Goal: Task Accomplishment & Management: Complete application form

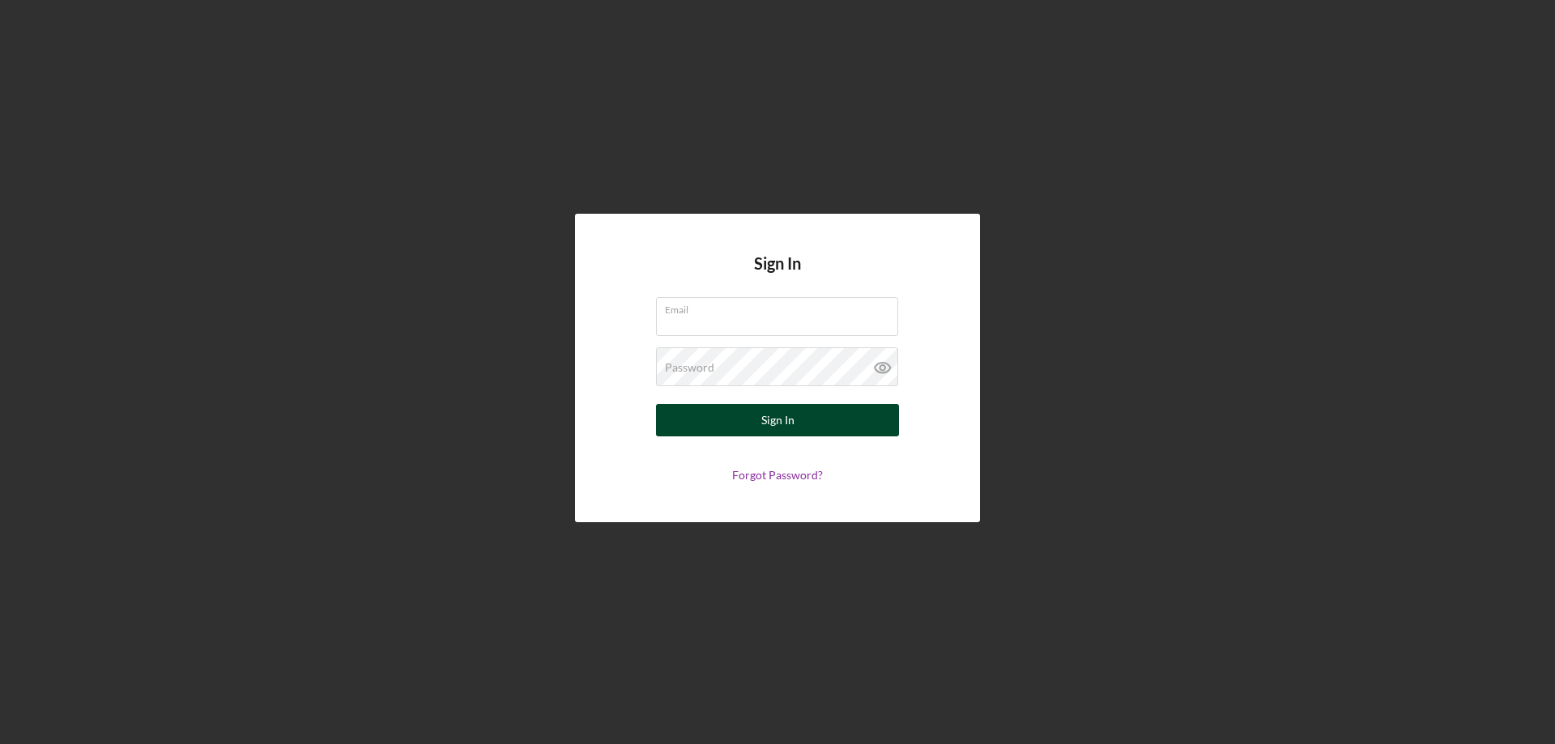
type input "[PERSON_NAME][EMAIL_ADDRESS][DOMAIN_NAME]"
click at [754, 425] on button "Sign In" at bounding box center [777, 420] width 243 height 32
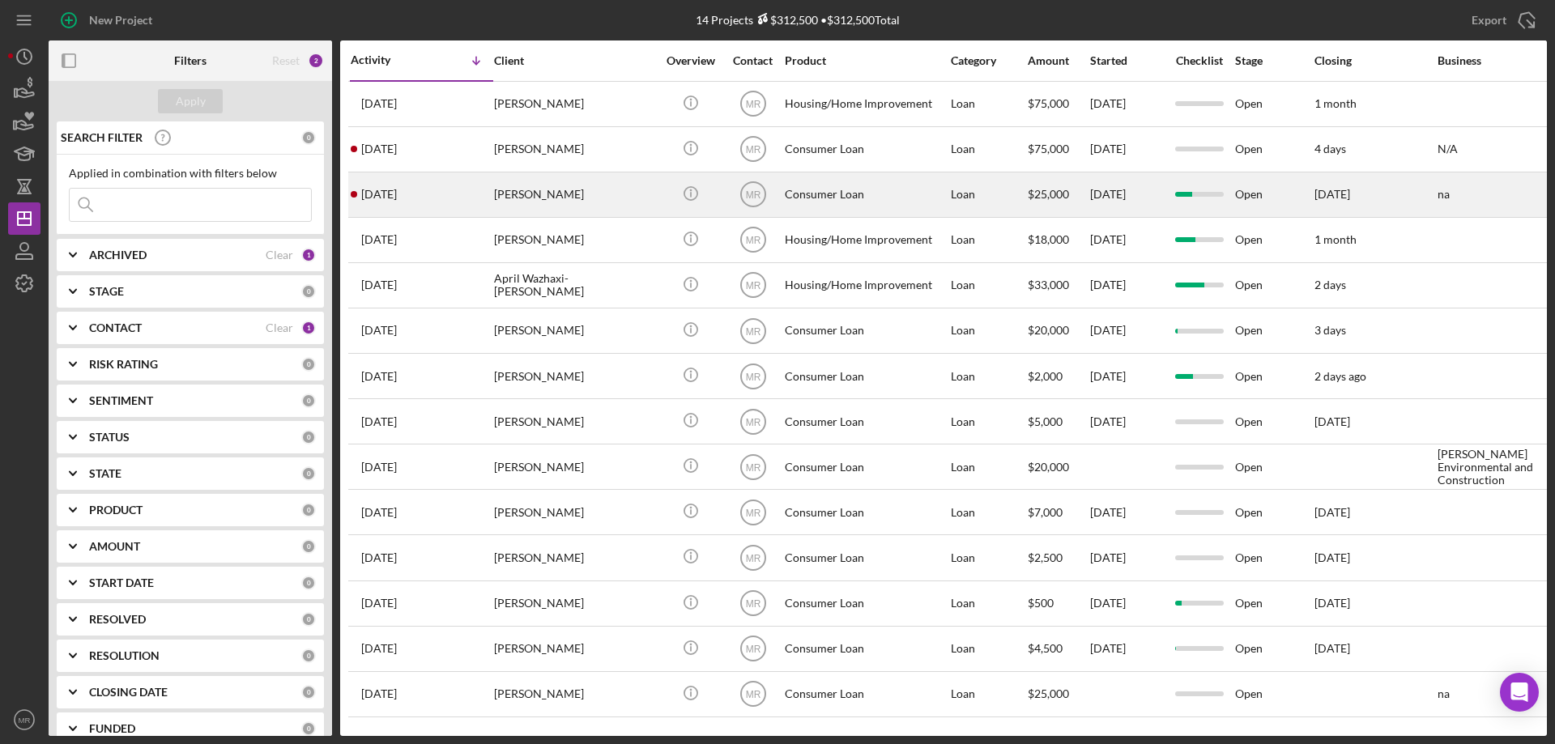
click at [864, 189] on div "Consumer Loan" at bounding box center [866, 194] width 162 height 43
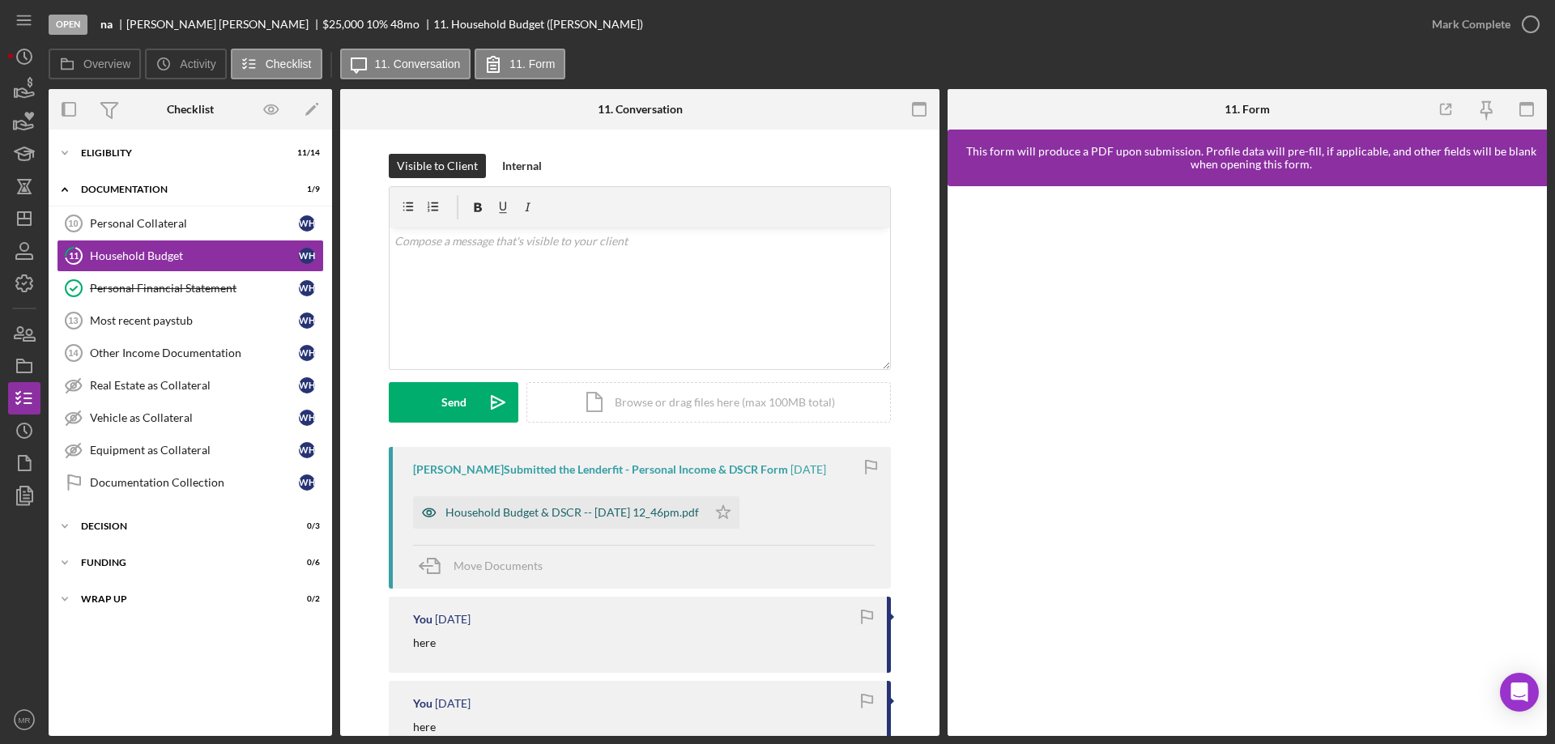
click at [573, 513] on div "Household Budget & DSCR -- [DATE] 12_46pm.pdf" at bounding box center [572, 512] width 254 height 13
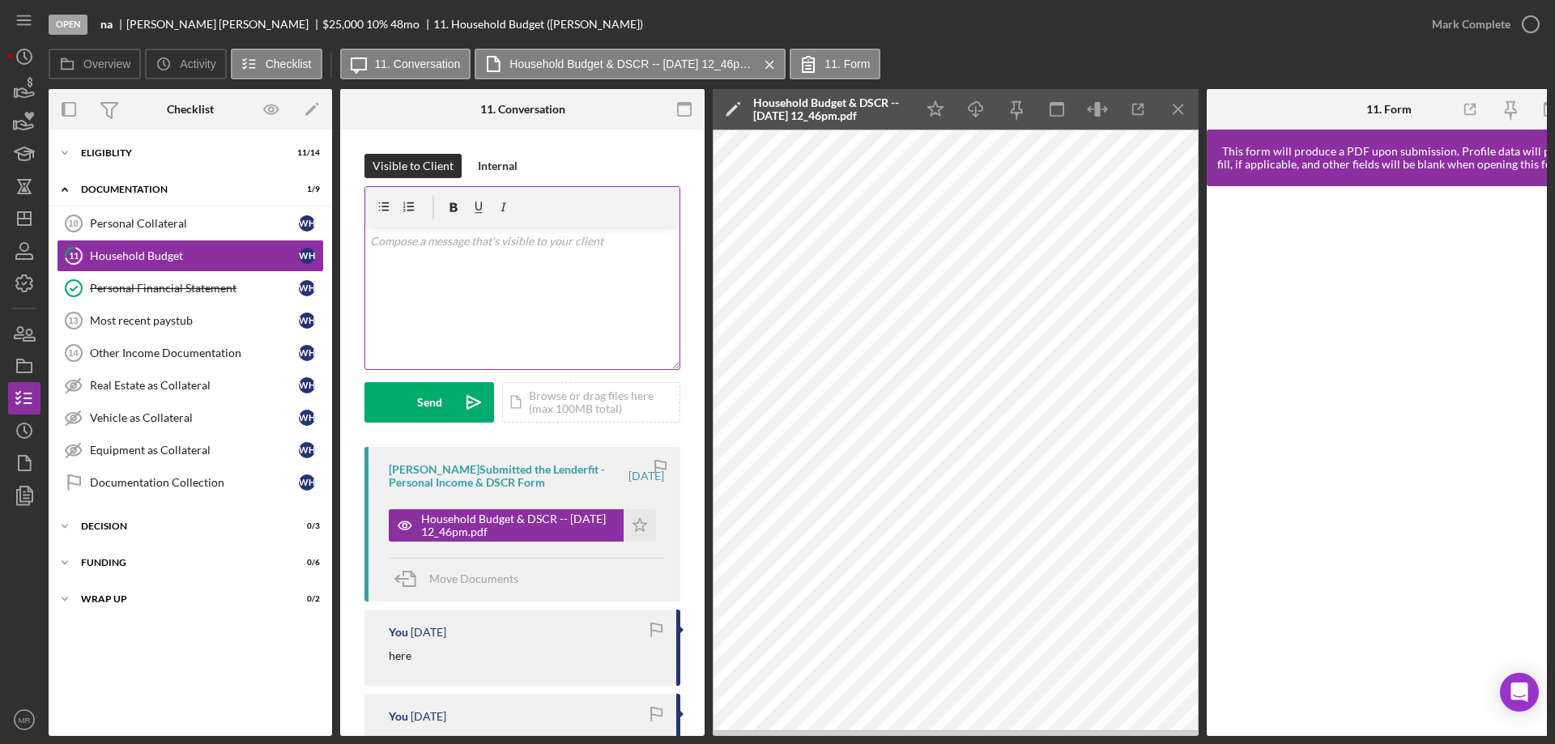
click at [428, 275] on div "v Color teal Color pink Remove color Add row above Add row below Add column bef…" at bounding box center [522, 299] width 314 height 142
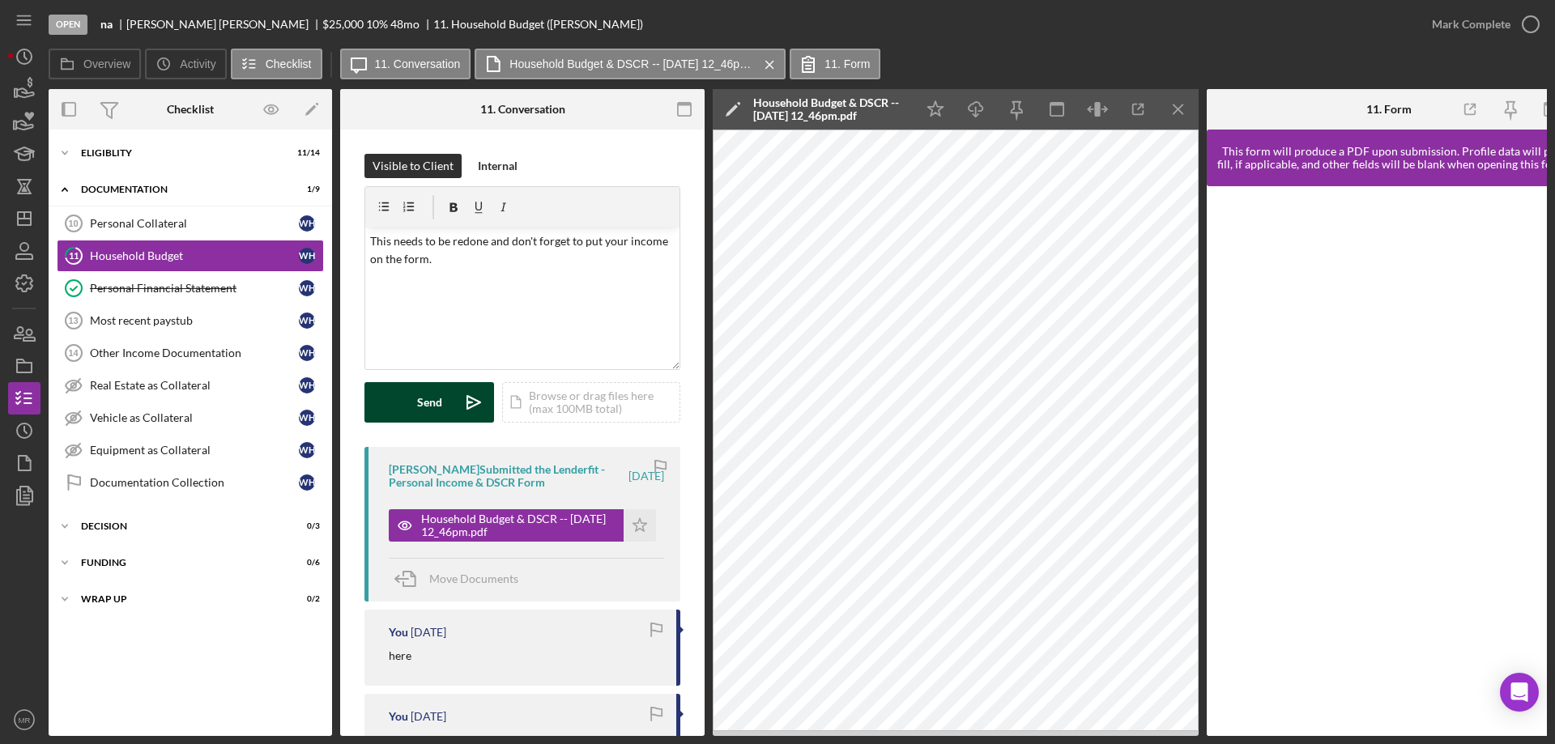
click at [415, 397] on button "Send Icon/icon-invite-send" at bounding box center [429, 402] width 130 height 40
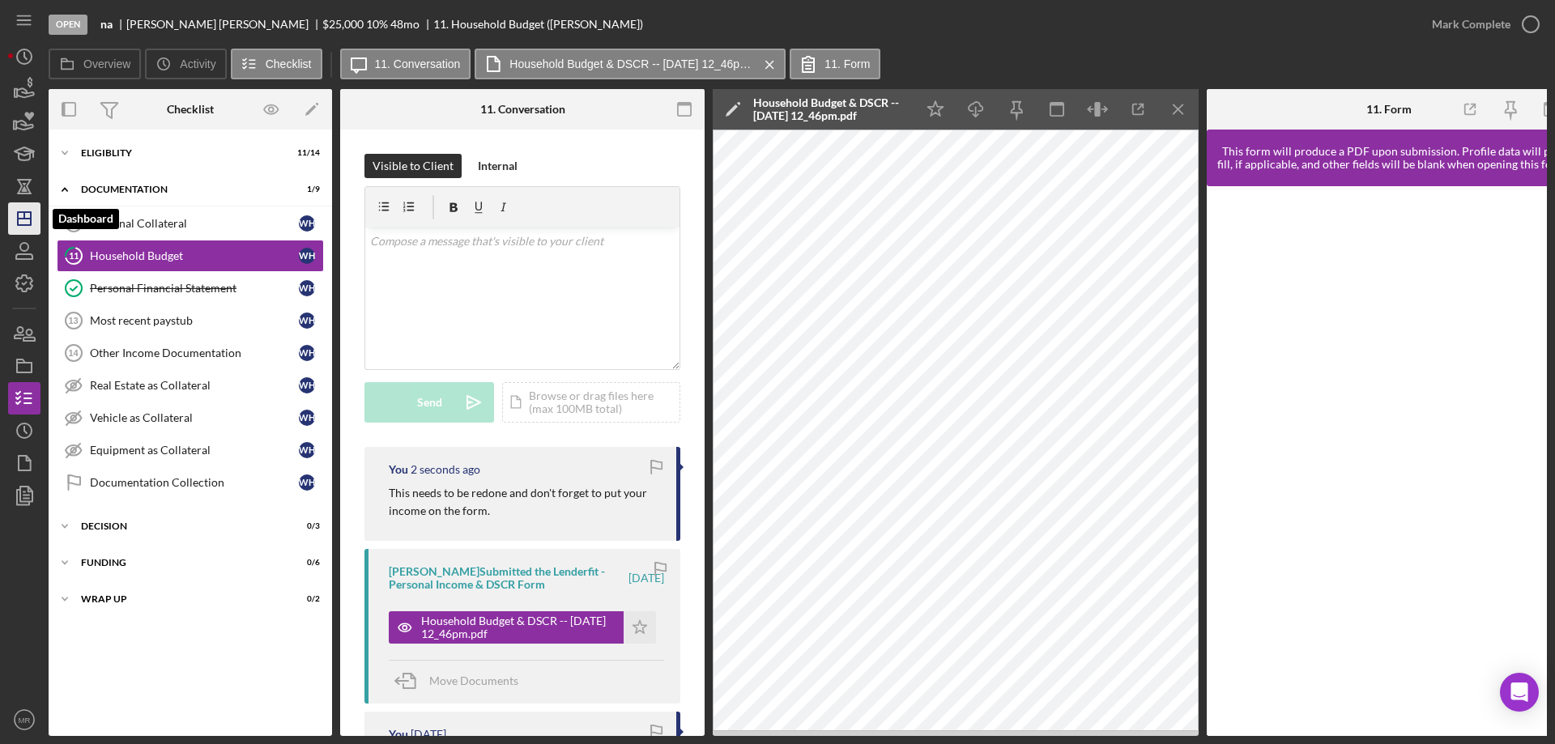
click at [23, 215] on icon "Icon/Dashboard" at bounding box center [24, 218] width 40 height 40
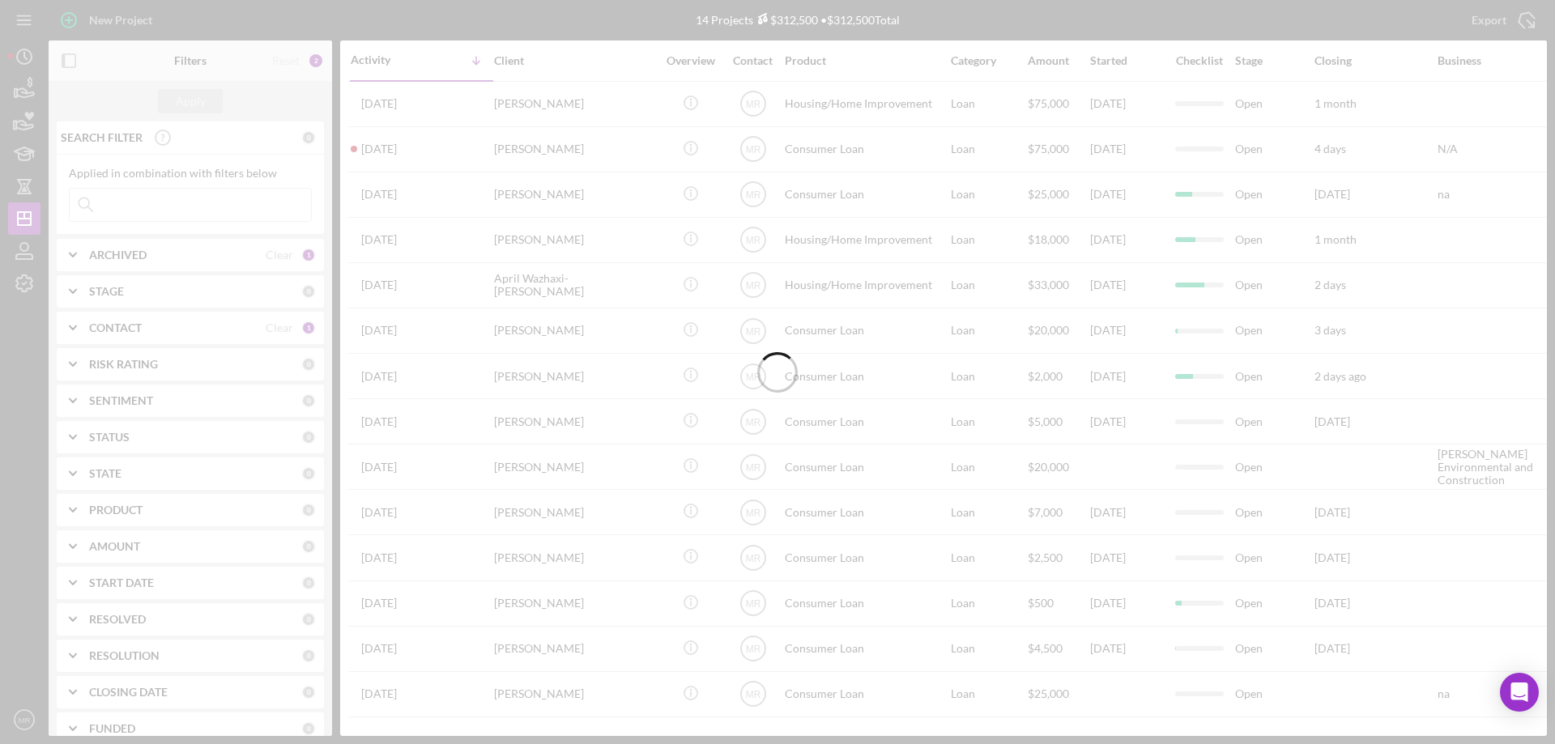
click at [668, 143] on div at bounding box center [777, 372] width 1555 height 744
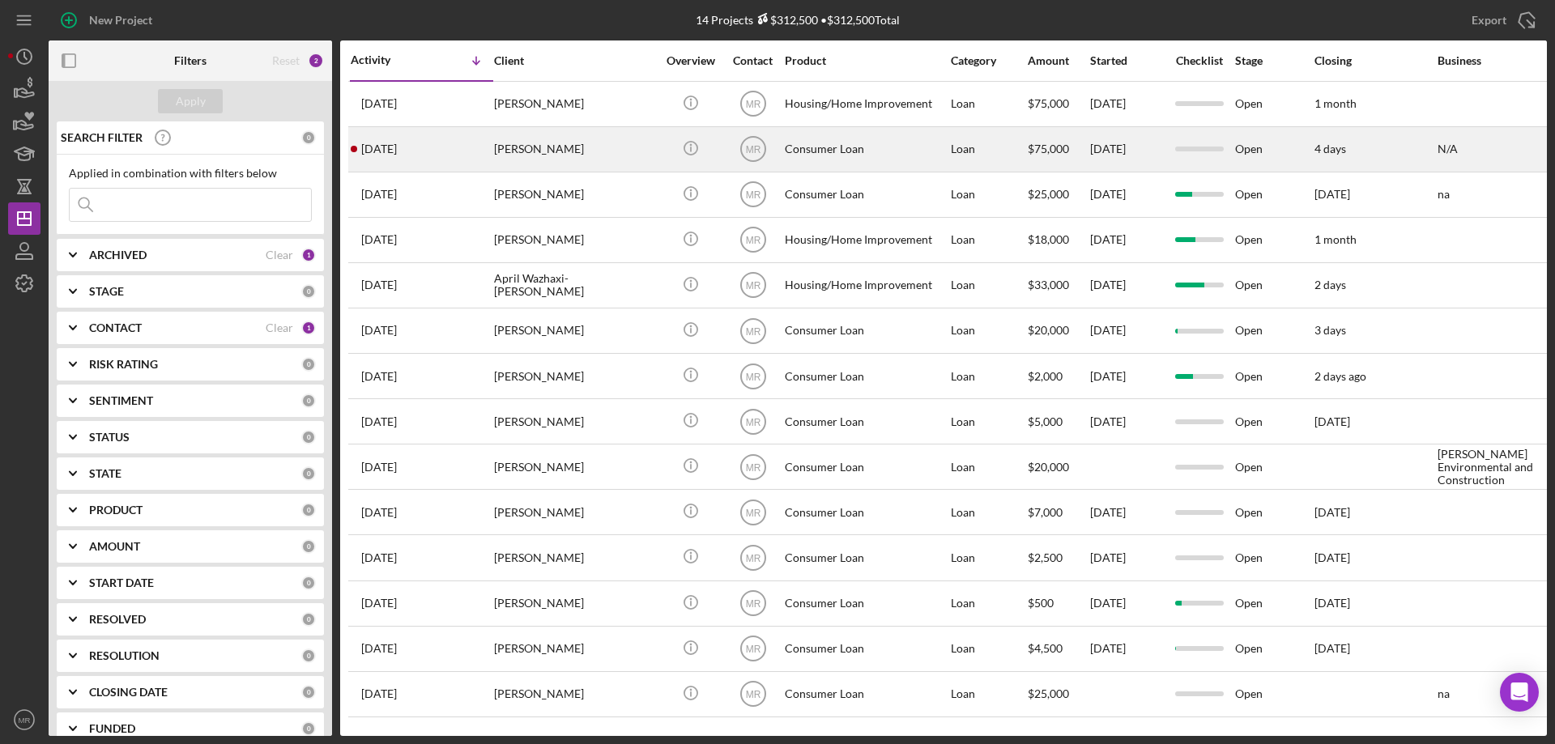
click at [641, 143] on div "[PERSON_NAME]" at bounding box center [575, 149] width 162 height 43
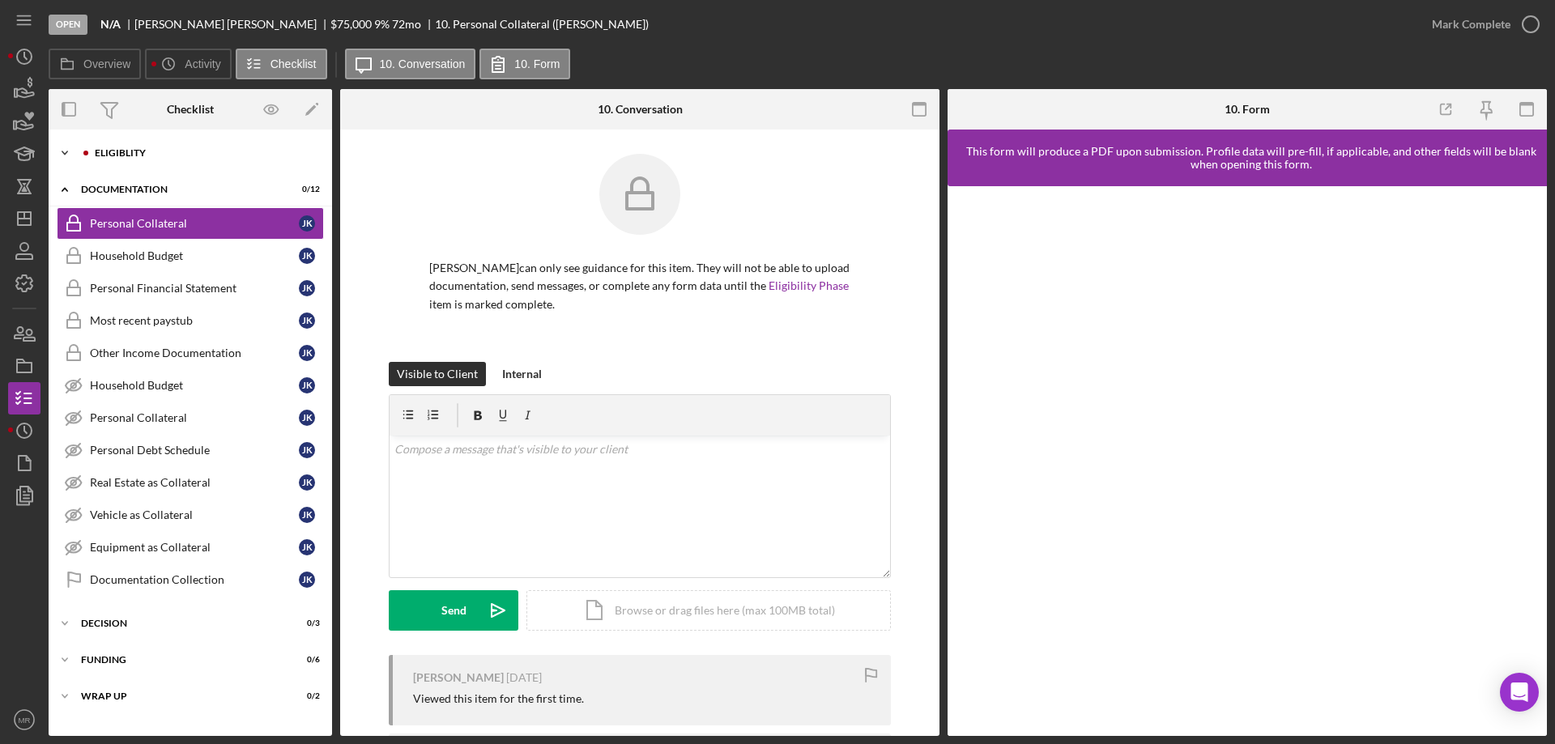
click at [108, 145] on div "Icon/Expander Eligiblity 0 / 14" at bounding box center [190, 153] width 283 height 32
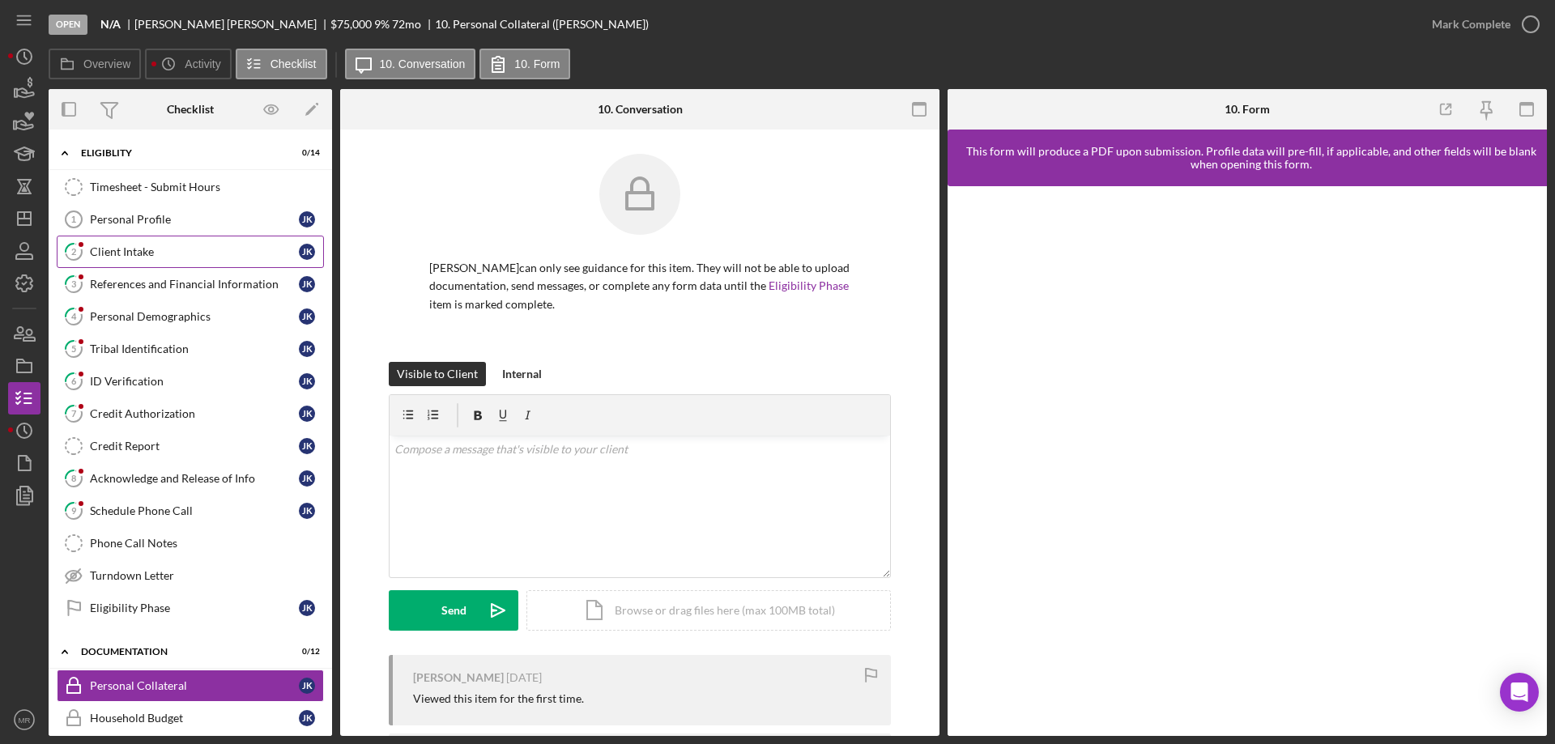
click at [116, 249] on div "Client Intake" at bounding box center [194, 251] width 209 height 13
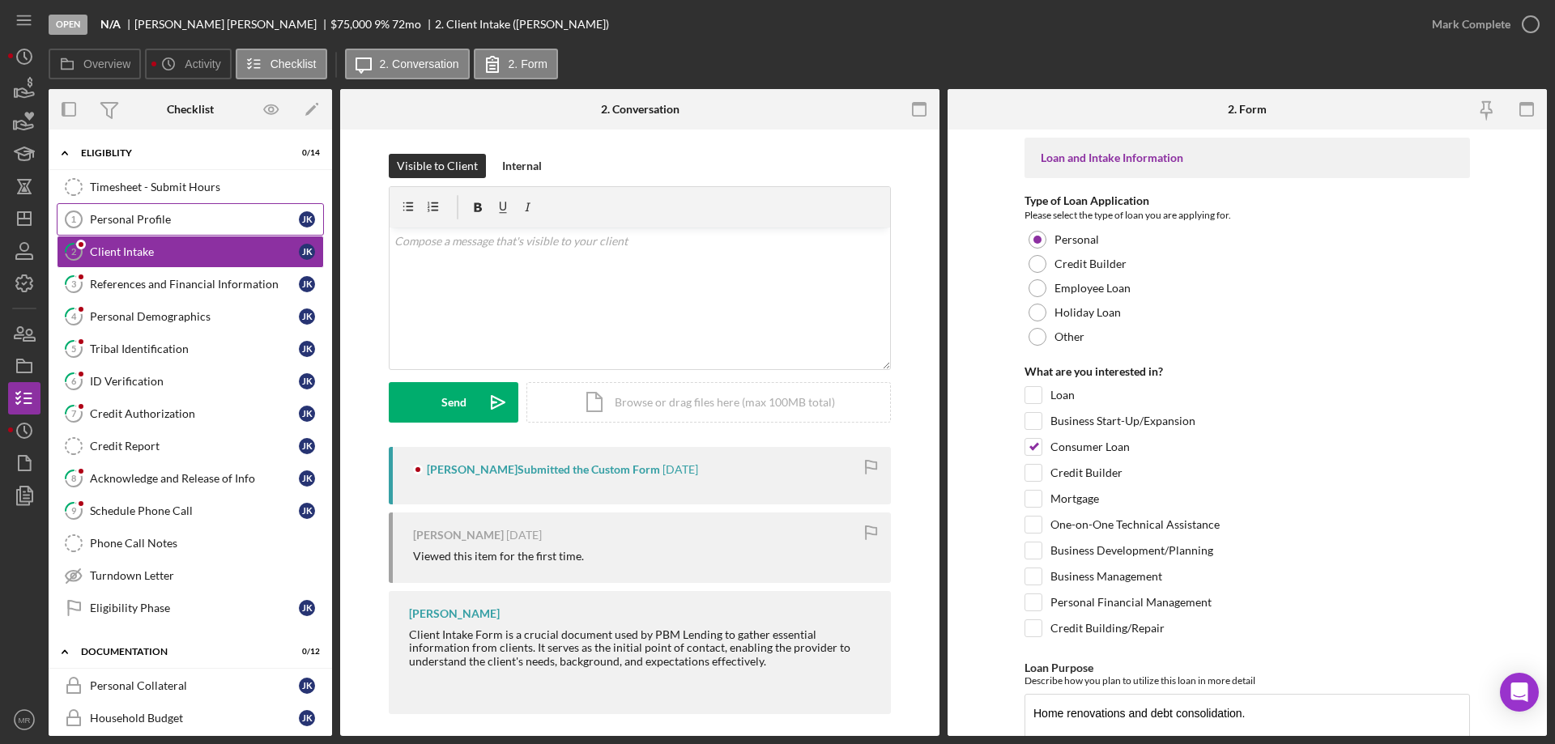
click at [122, 214] on div "Personal Profile" at bounding box center [194, 219] width 209 height 13
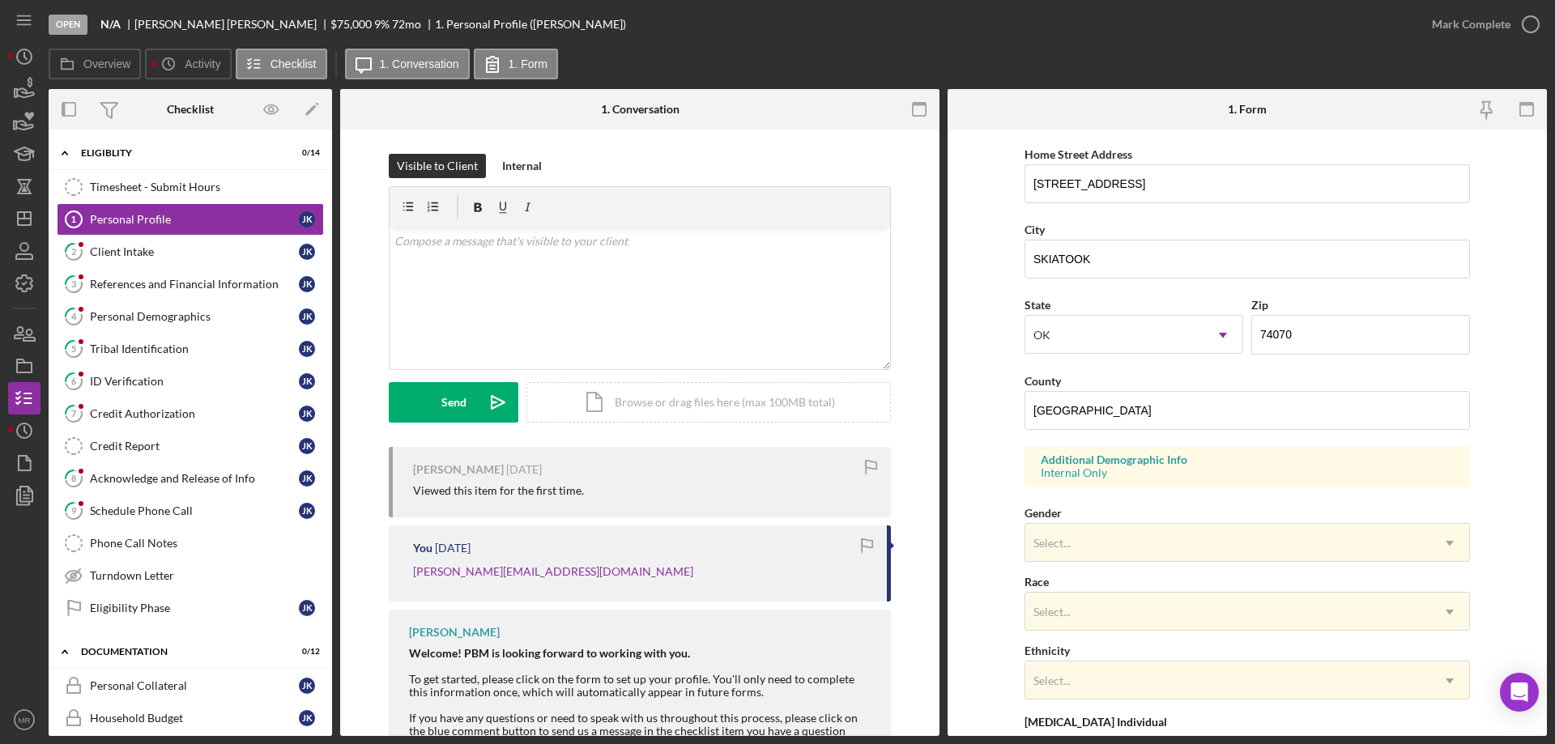
scroll to position [475, 0]
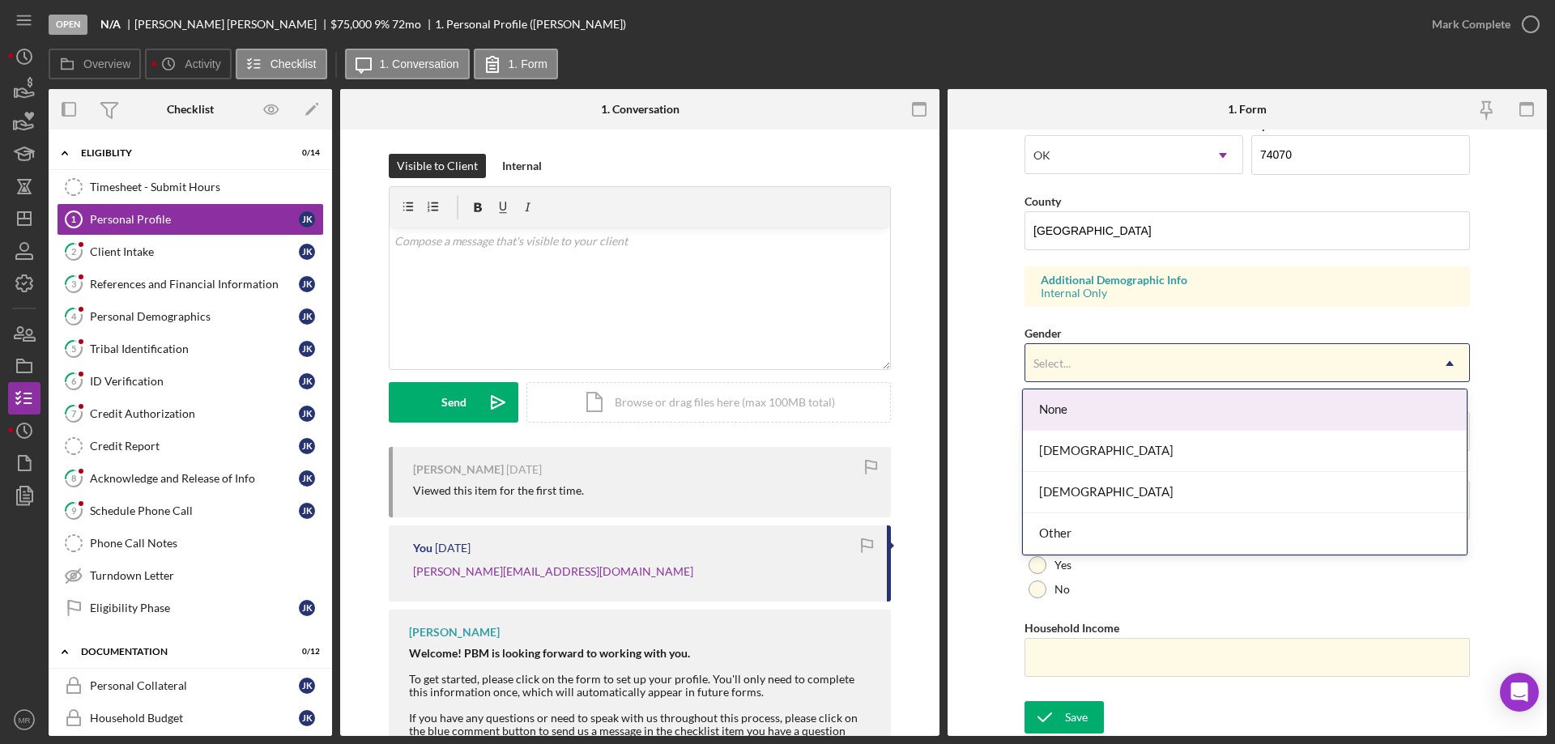
click at [1417, 367] on div "Select..." at bounding box center [1227, 363] width 405 height 37
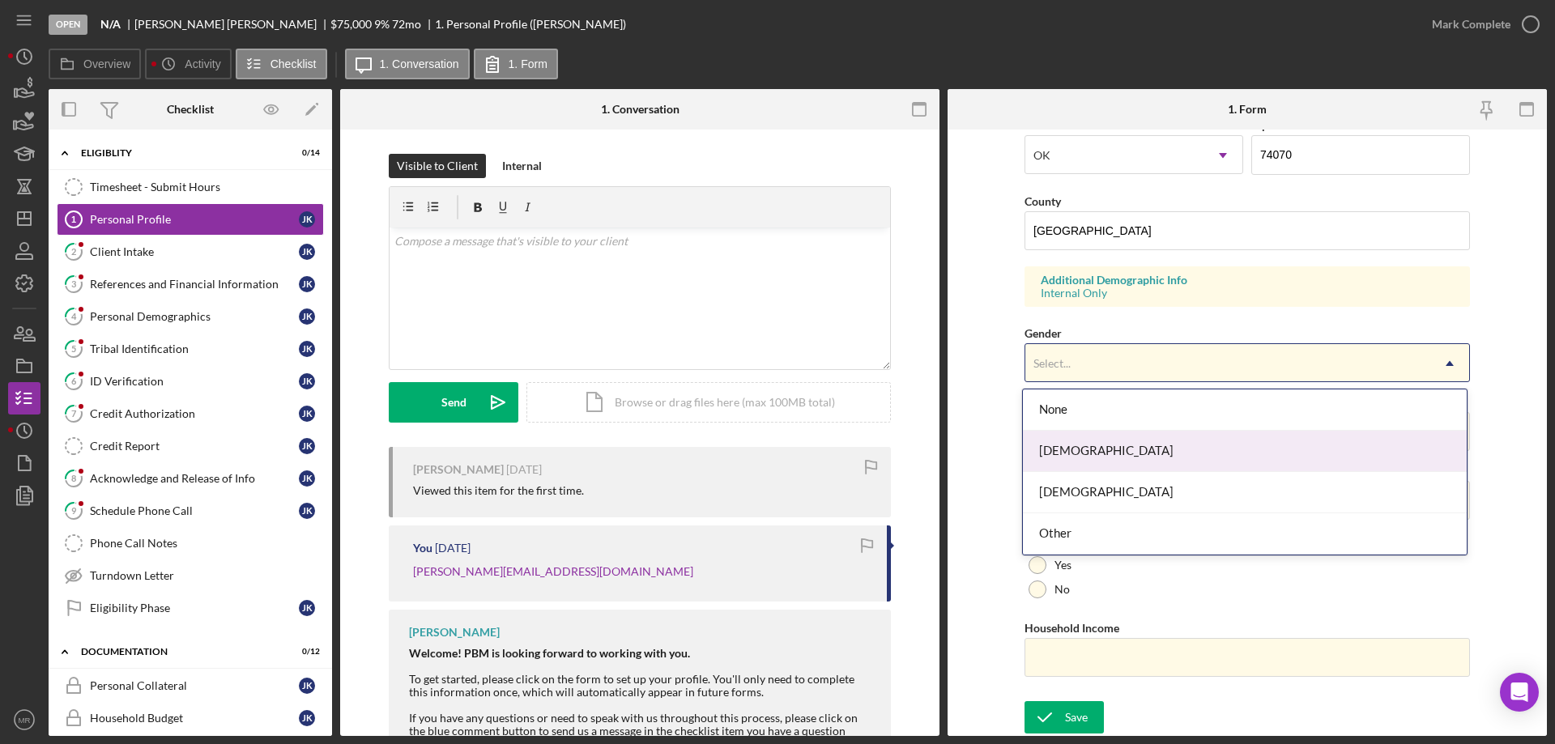
click at [1329, 453] on div "[DEMOGRAPHIC_DATA]" at bounding box center [1245, 451] width 444 height 41
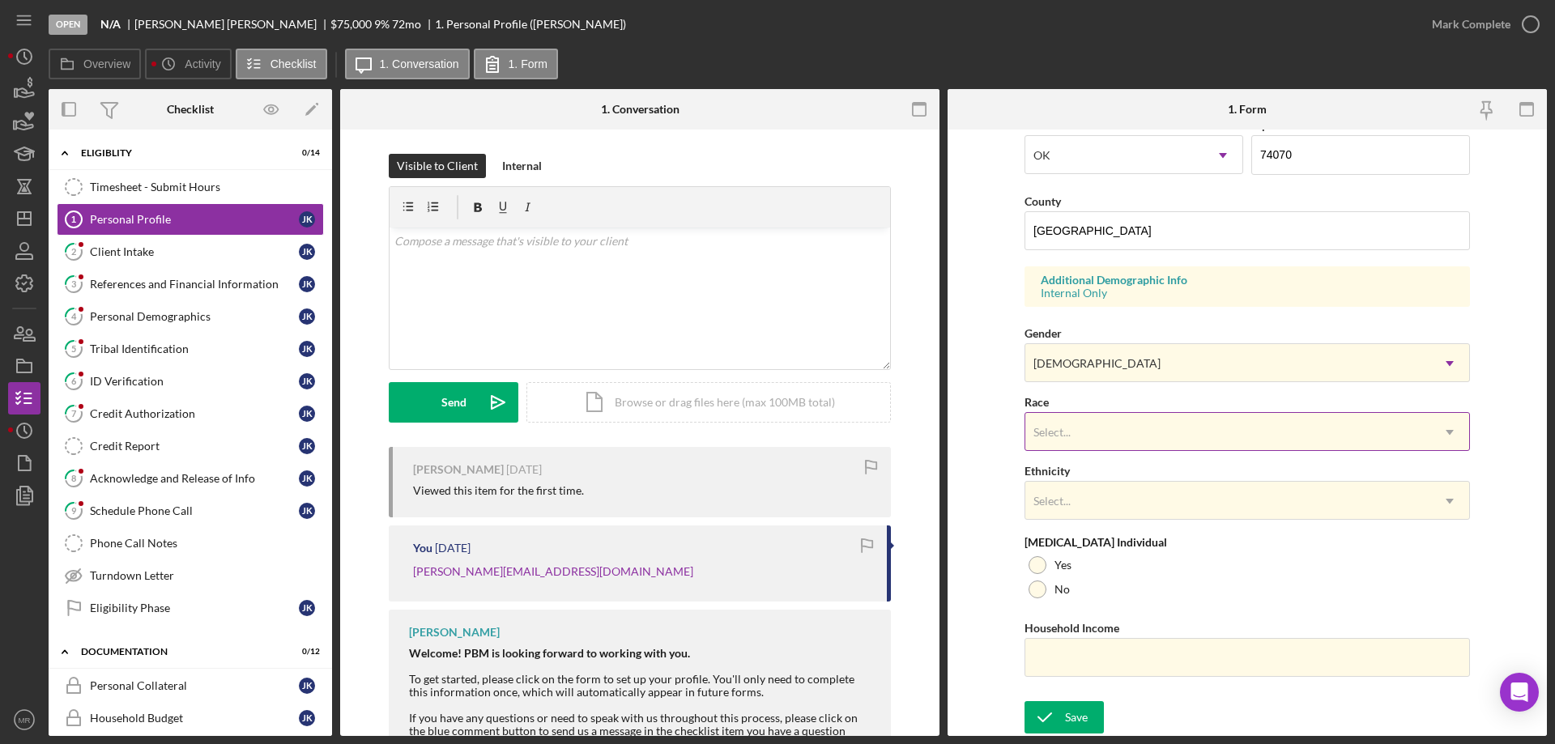
click at [1173, 437] on div "Select..." at bounding box center [1227, 432] width 405 height 37
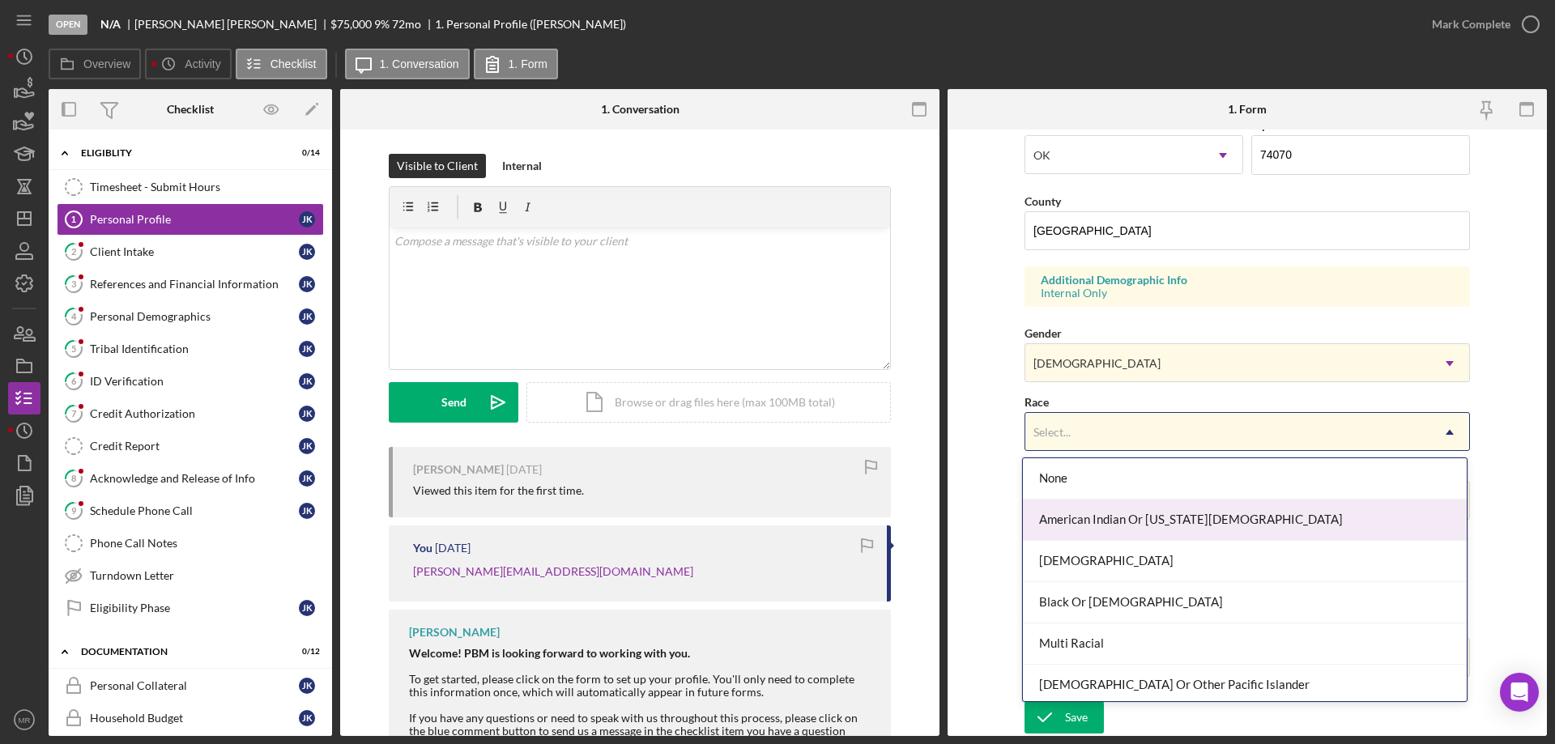
click at [1162, 521] on div "American Indian Or [US_STATE][DEMOGRAPHIC_DATA]" at bounding box center [1245, 520] width 444 height 41
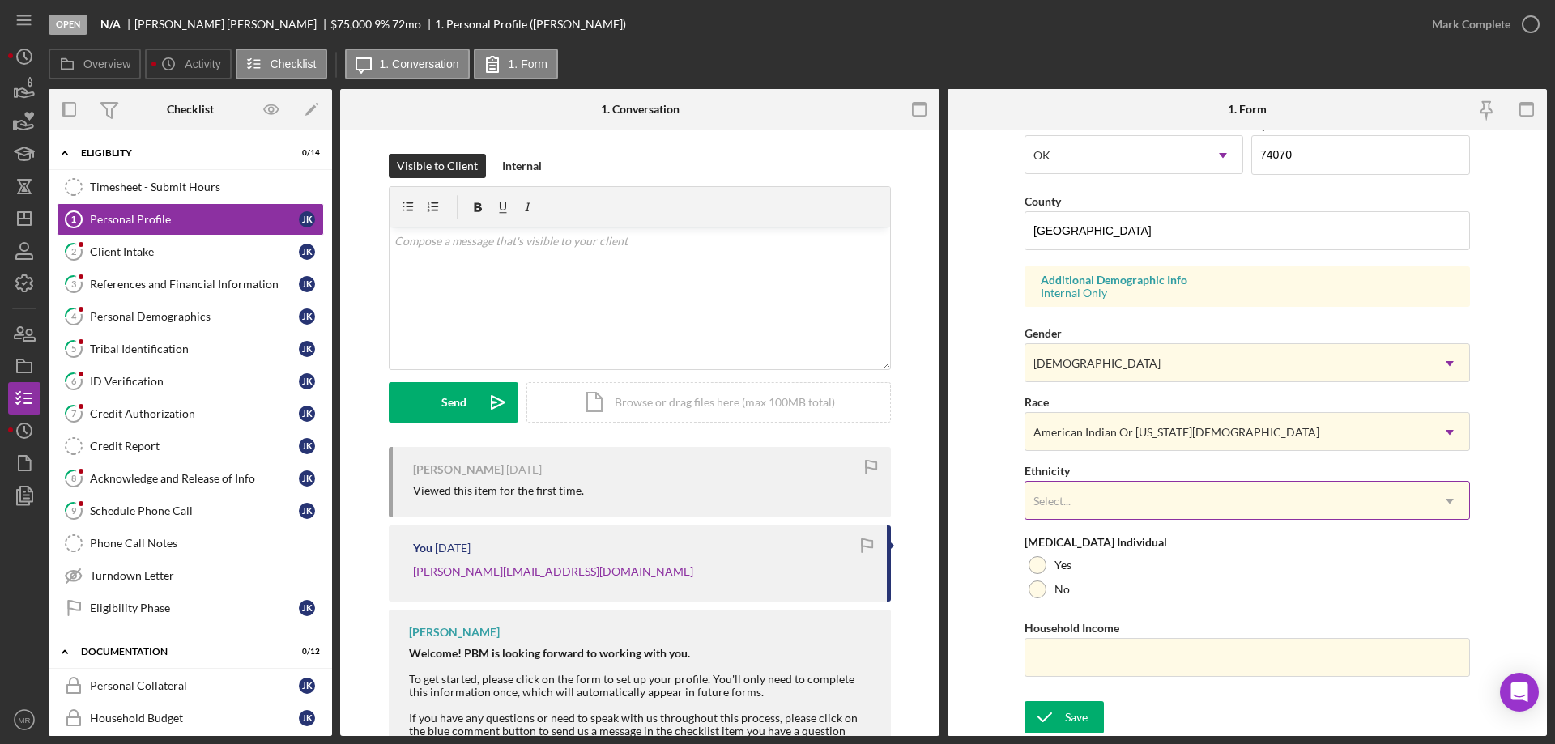
click at [1151, 507] on div "Select..." at bounding box center [1227, 501] width 405 height 37
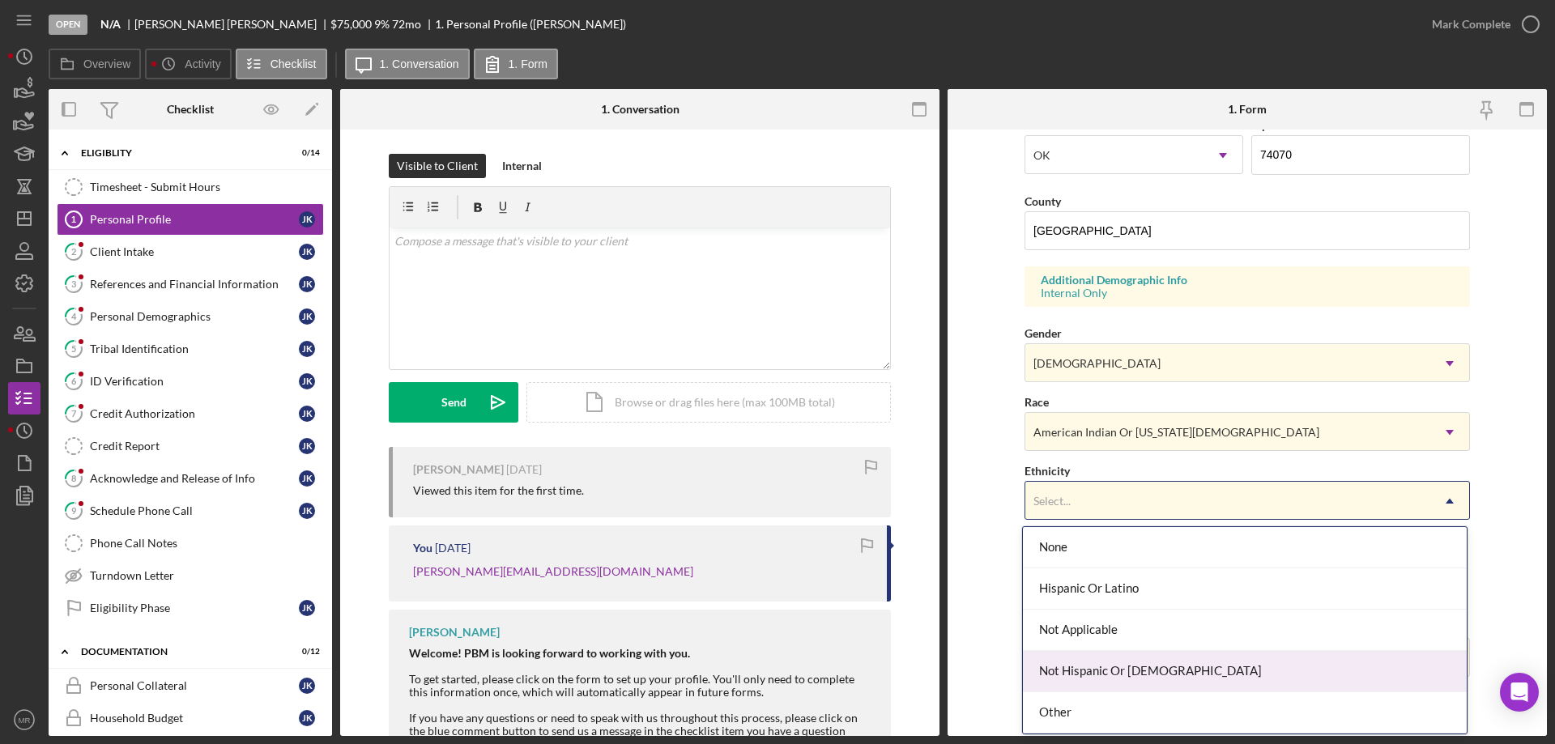
click at [1143, 663] on div "Not Hispanic Or [DEMOGRAPHIC_DATA]" at bounding box center [1245, 671] width 444 height 41
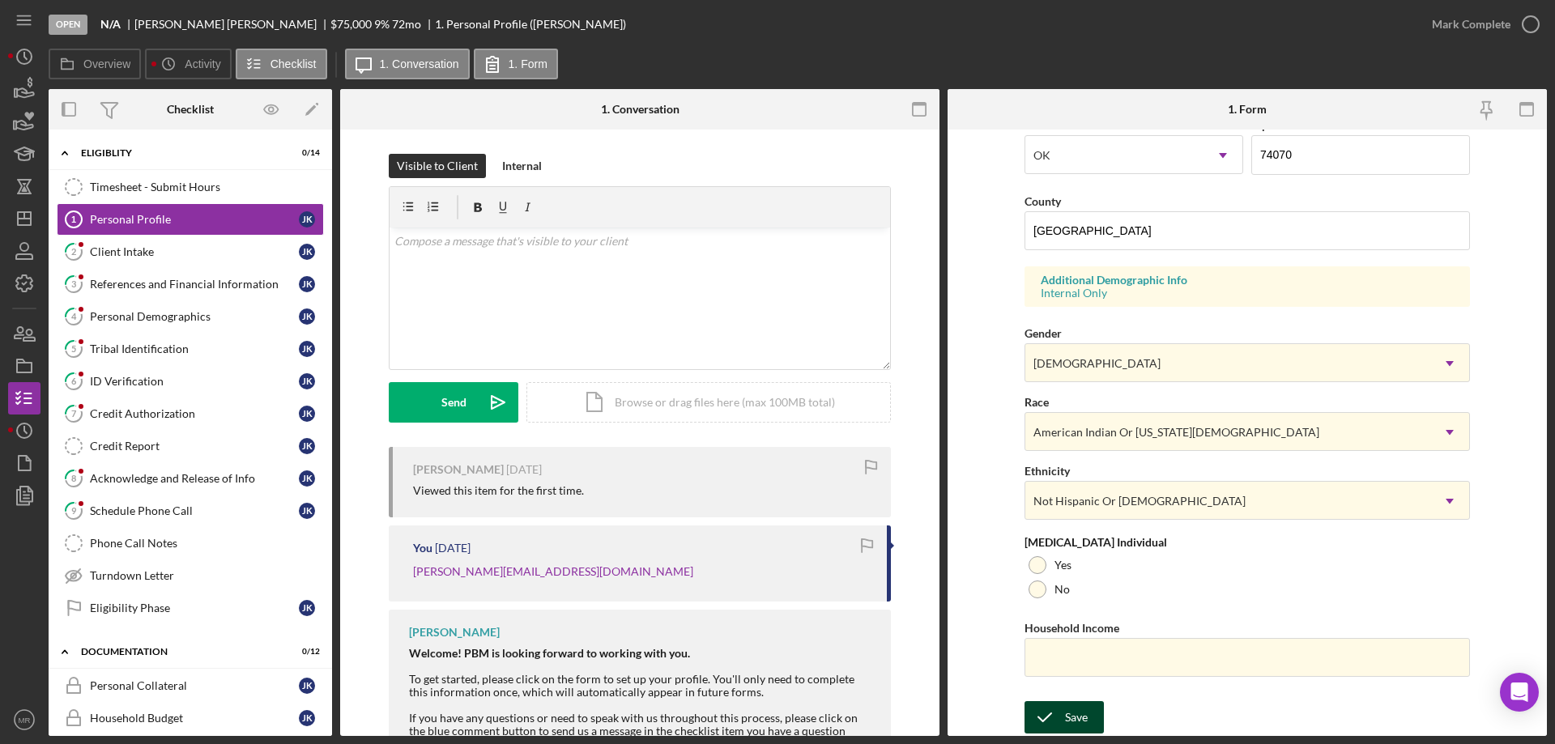
click at [1065, 710] on div "Save" at bounding box center [1076, 717] width 23 height 32
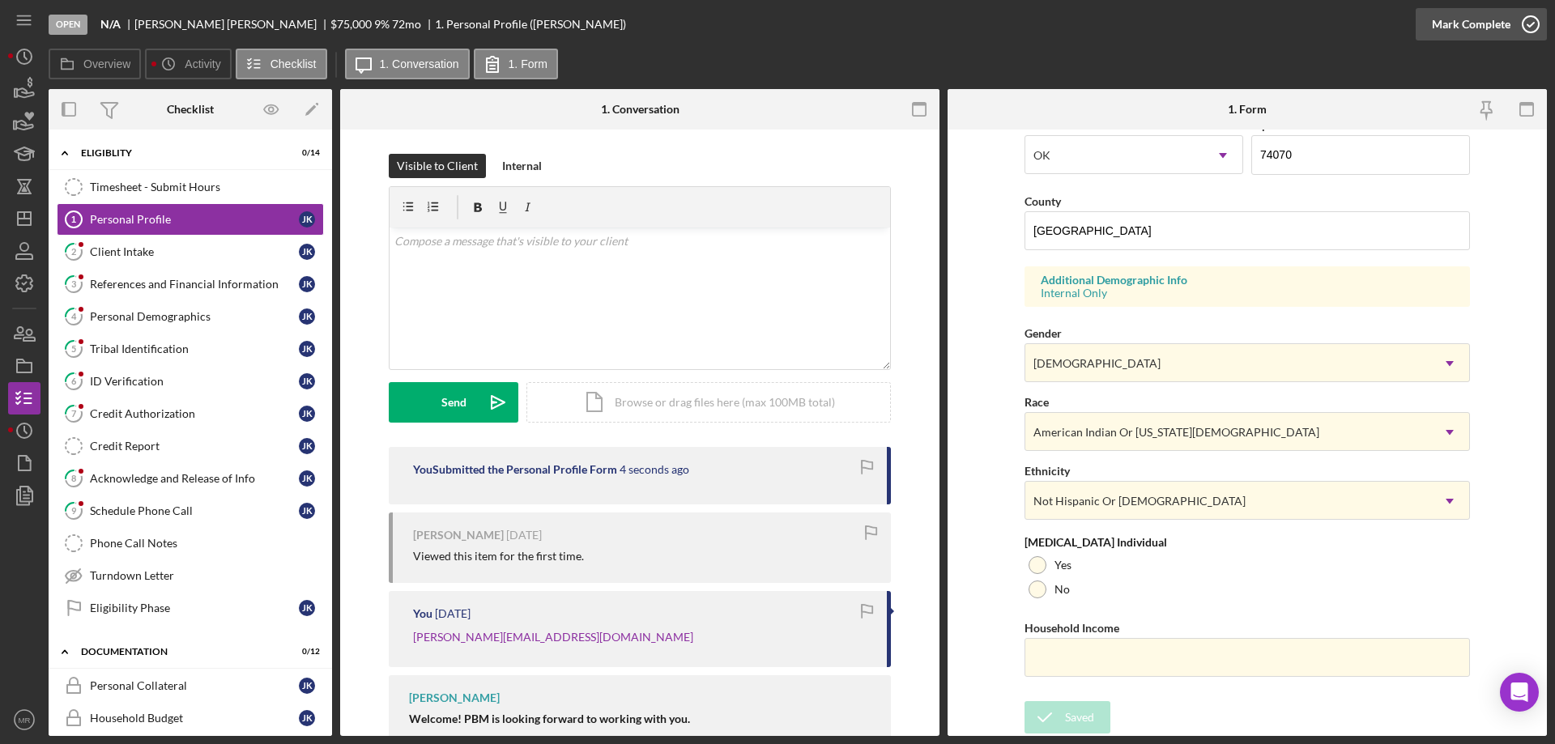
click at [1526, 26] on icon "button" at bounding box center [1530, 24] width 40 height 40
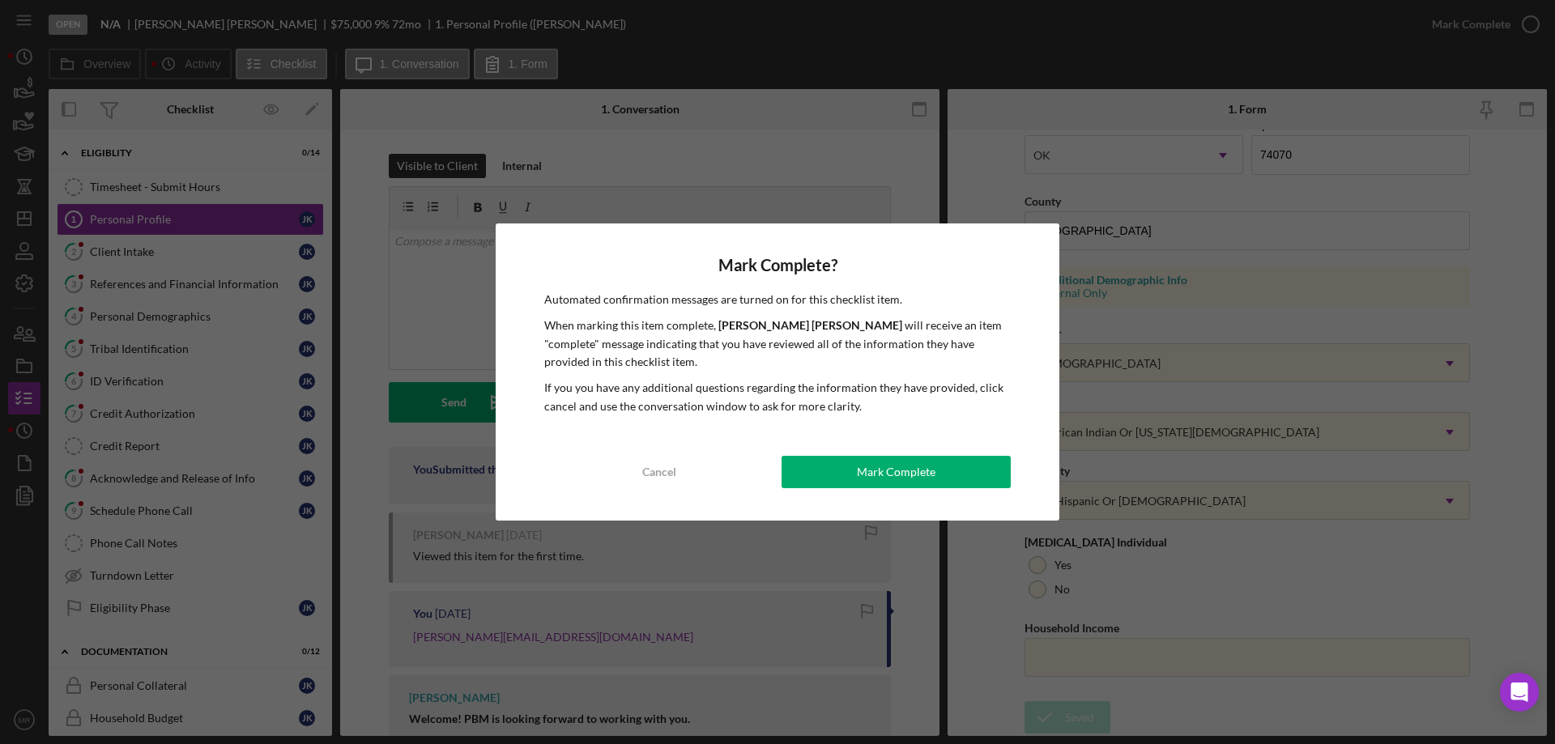
click at [897, 470] on div "Mark Complete" at bounding box center [896, 472] width 79 height 32
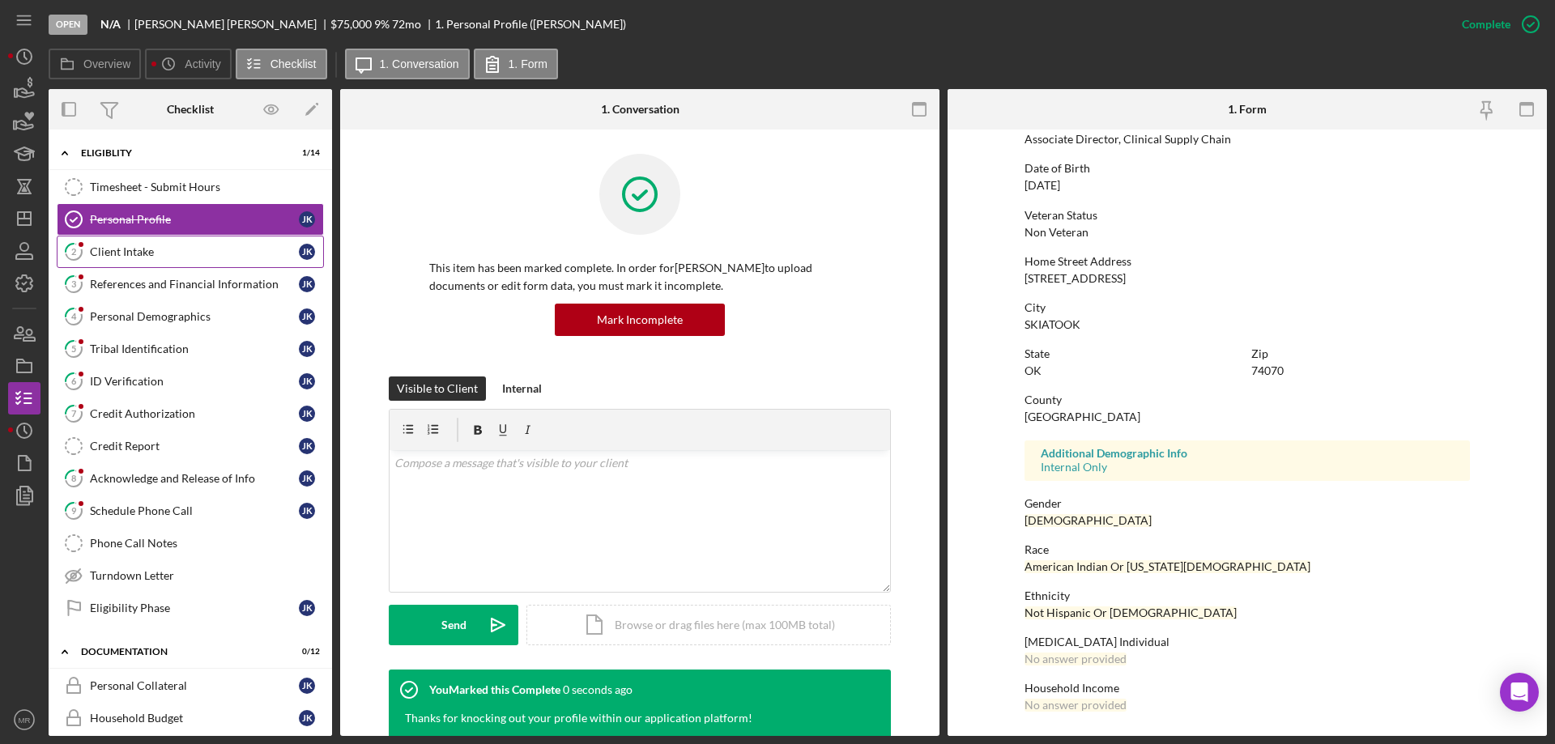
scroll to position [149, 0]
click at [117, 255] on div "Client Intake" at bounding box center [194, 251] width 209 height 13
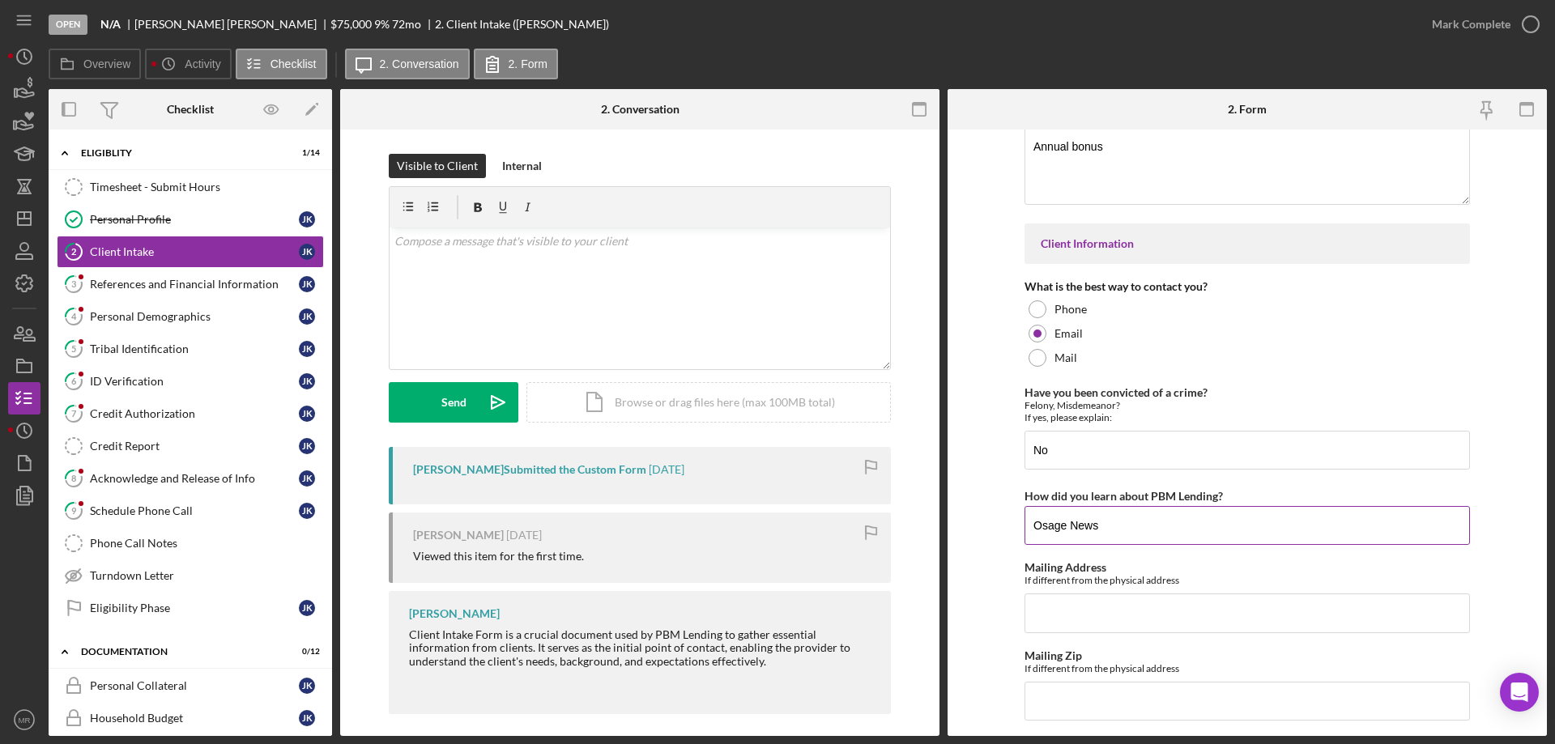
scroll to position [2260, 0]
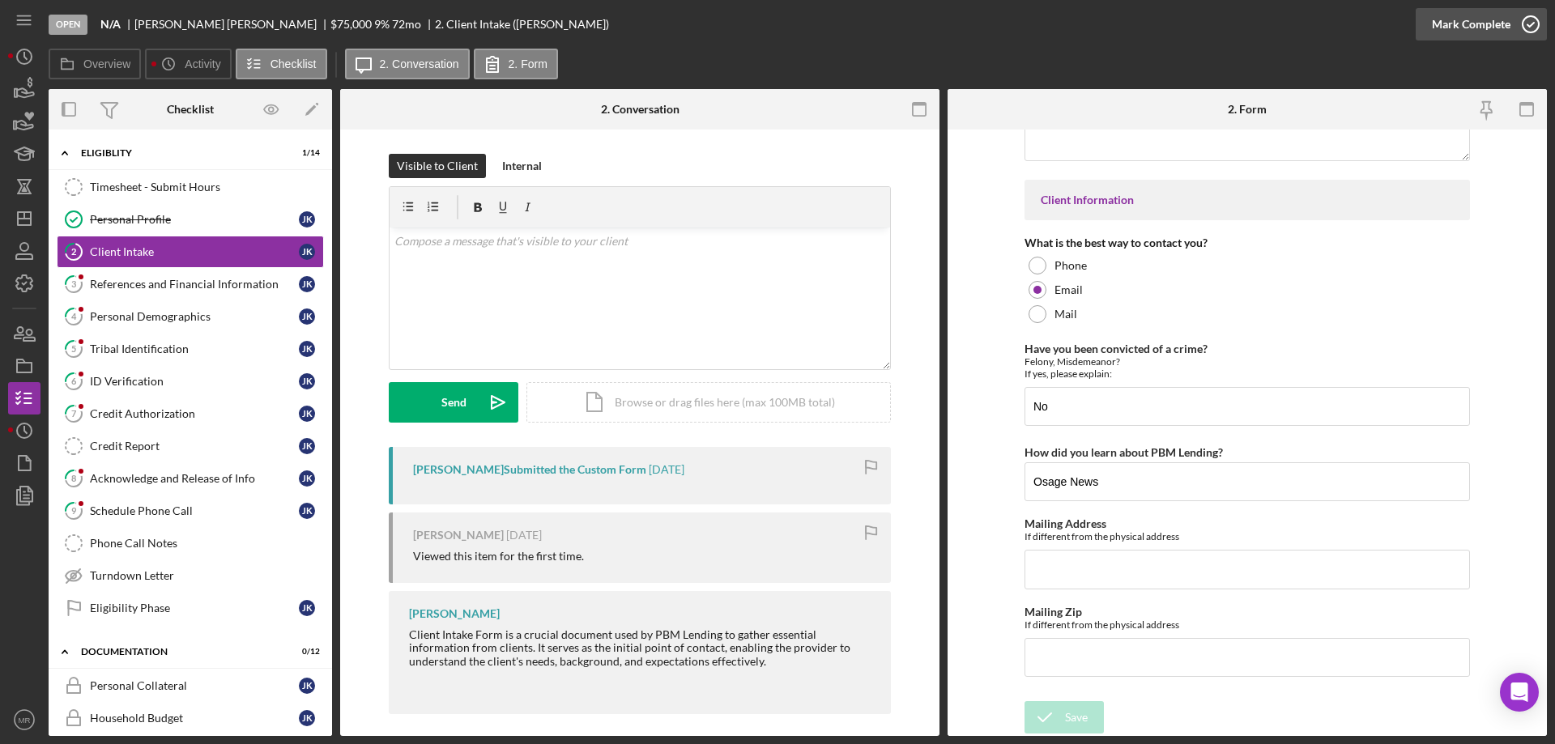
click at [1531, 18] on icon "button" at bounding box center [1530, 24] width 40 height 40
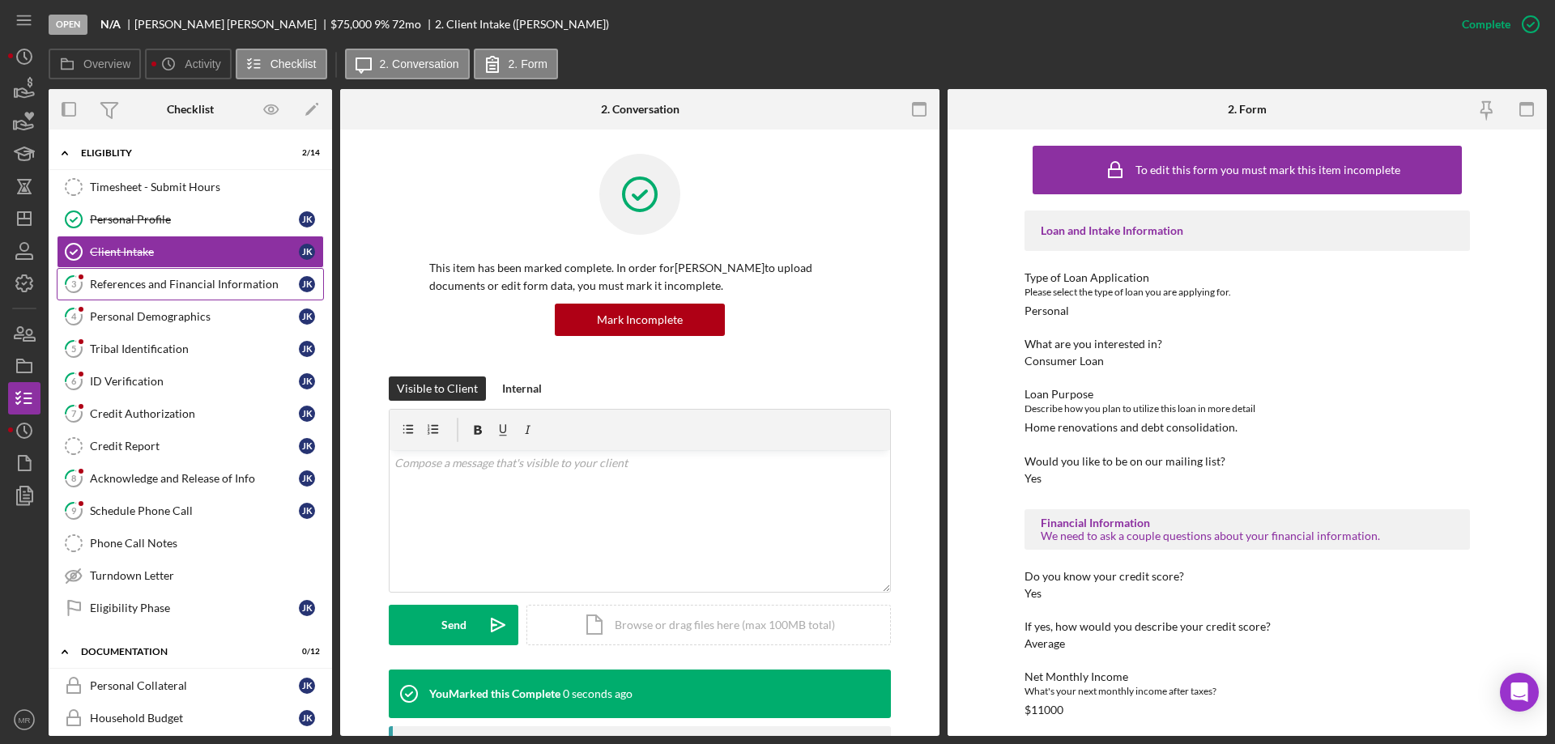
click at [130, 285] on div "References and Financial Information" at bounding box center [194, 284] width 209 height 13
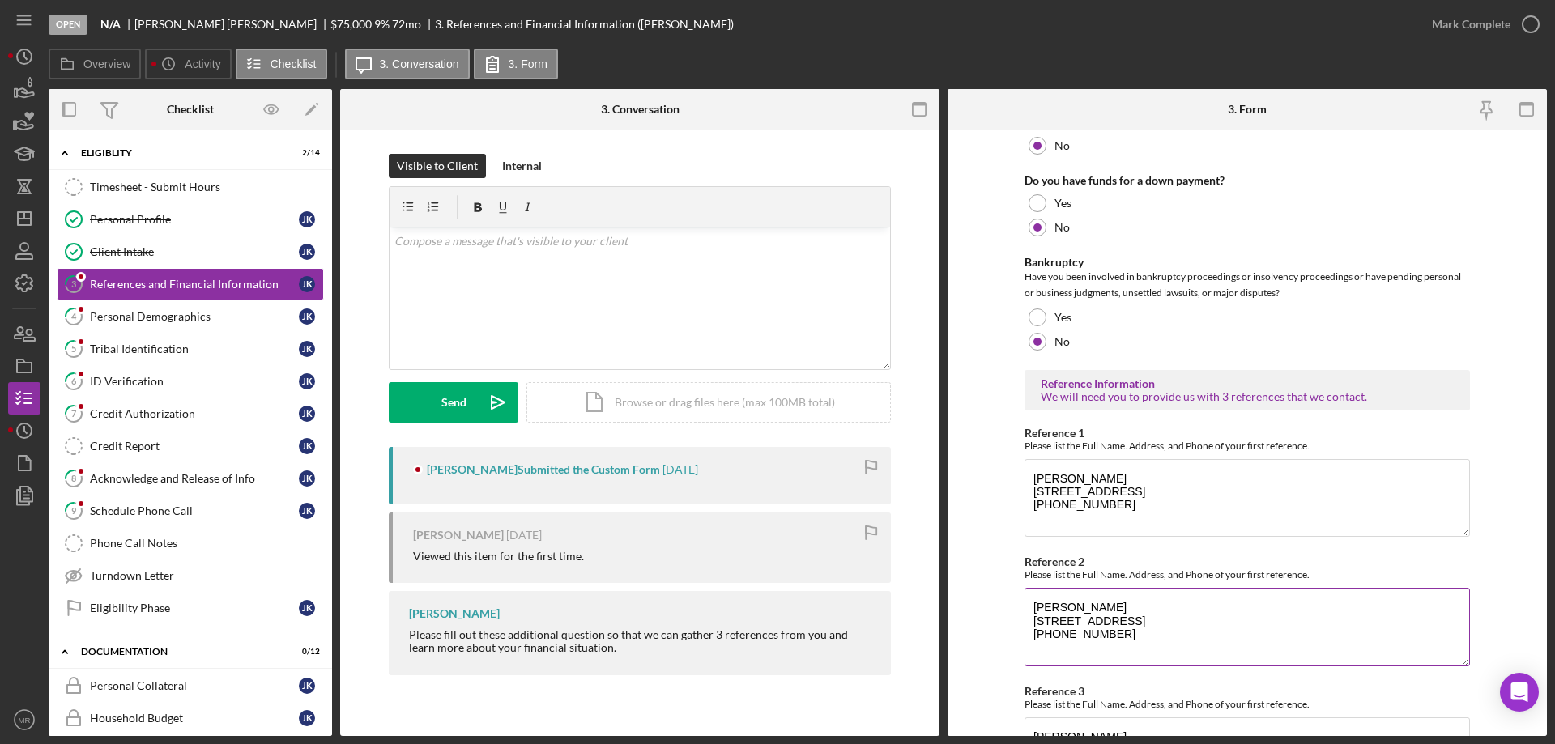
scroll to position [551, 0]
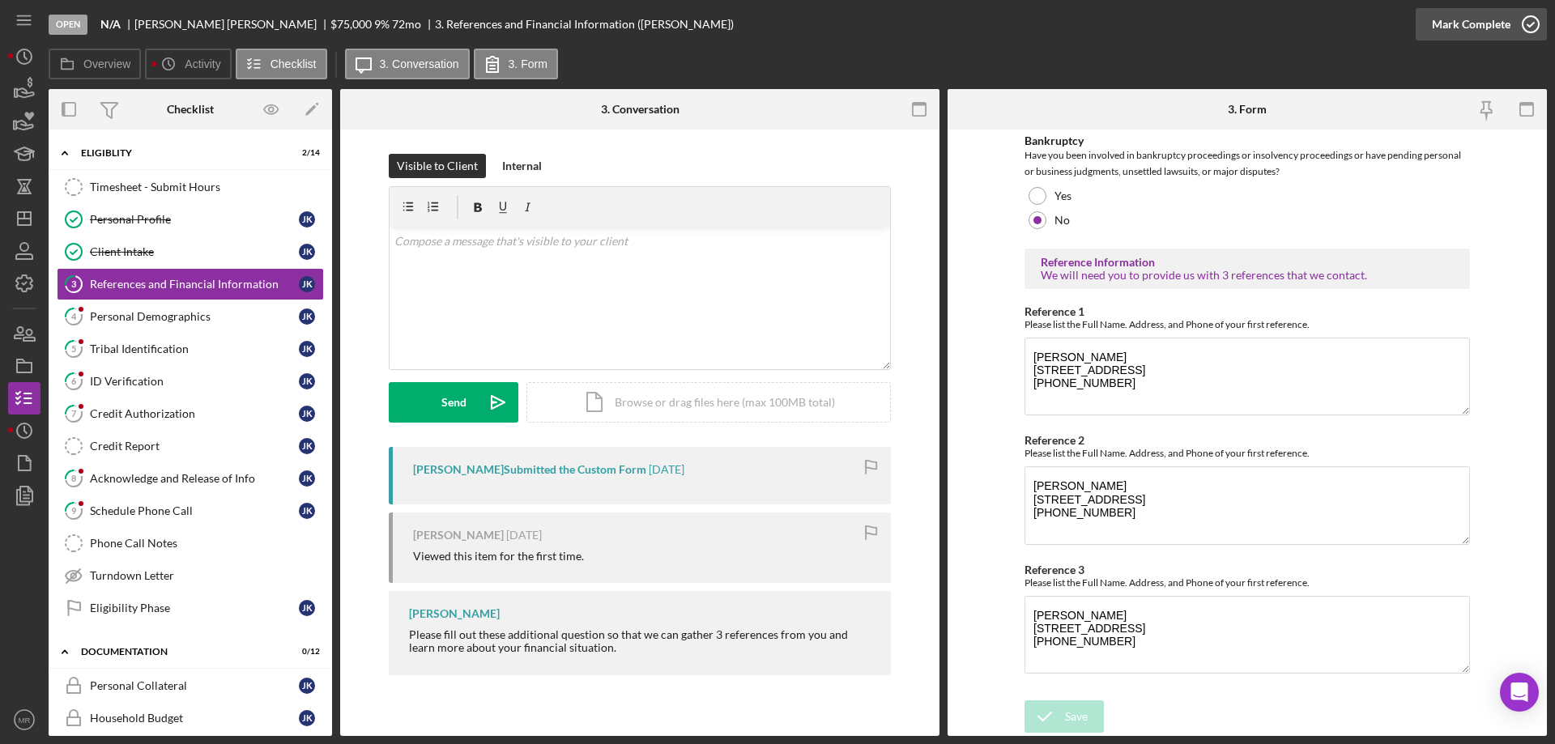
click at [1533, 23] on icon "button" at bounding box center [1530, 24] width 40 height 40
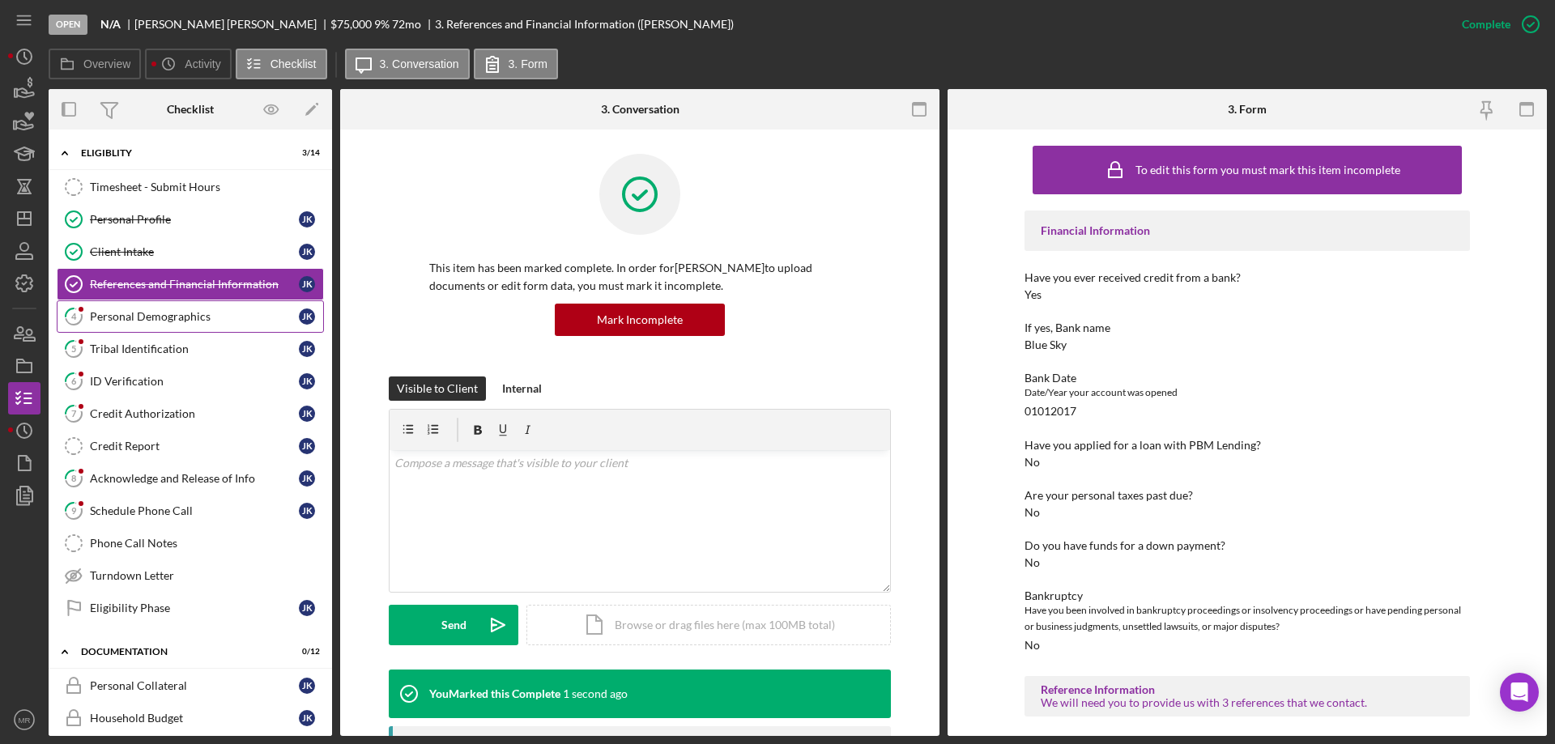
click at [124, 317] on div "Personal Demographics" at bounding box center [194, 316] width 209 height 13
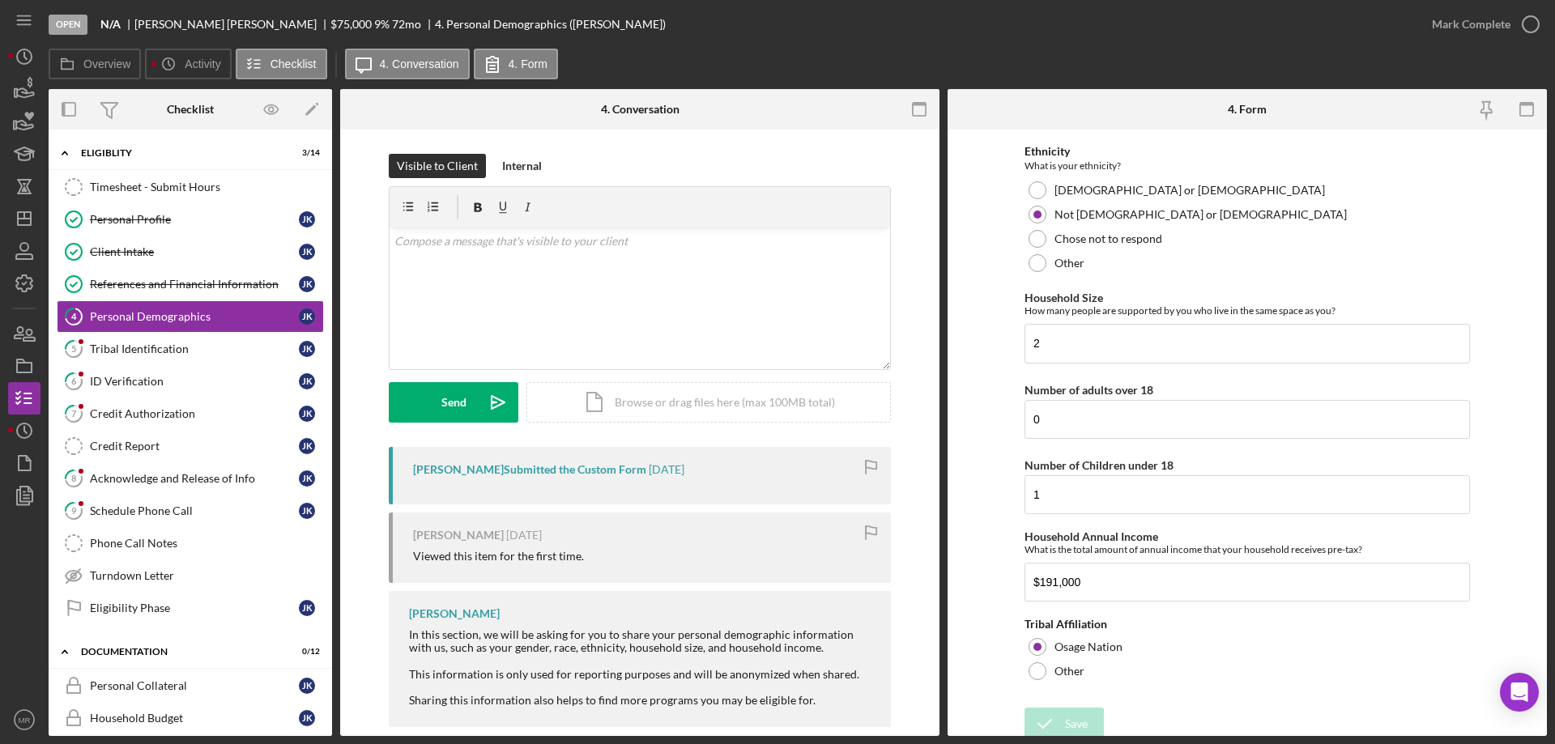
scroll to position [719, 0]
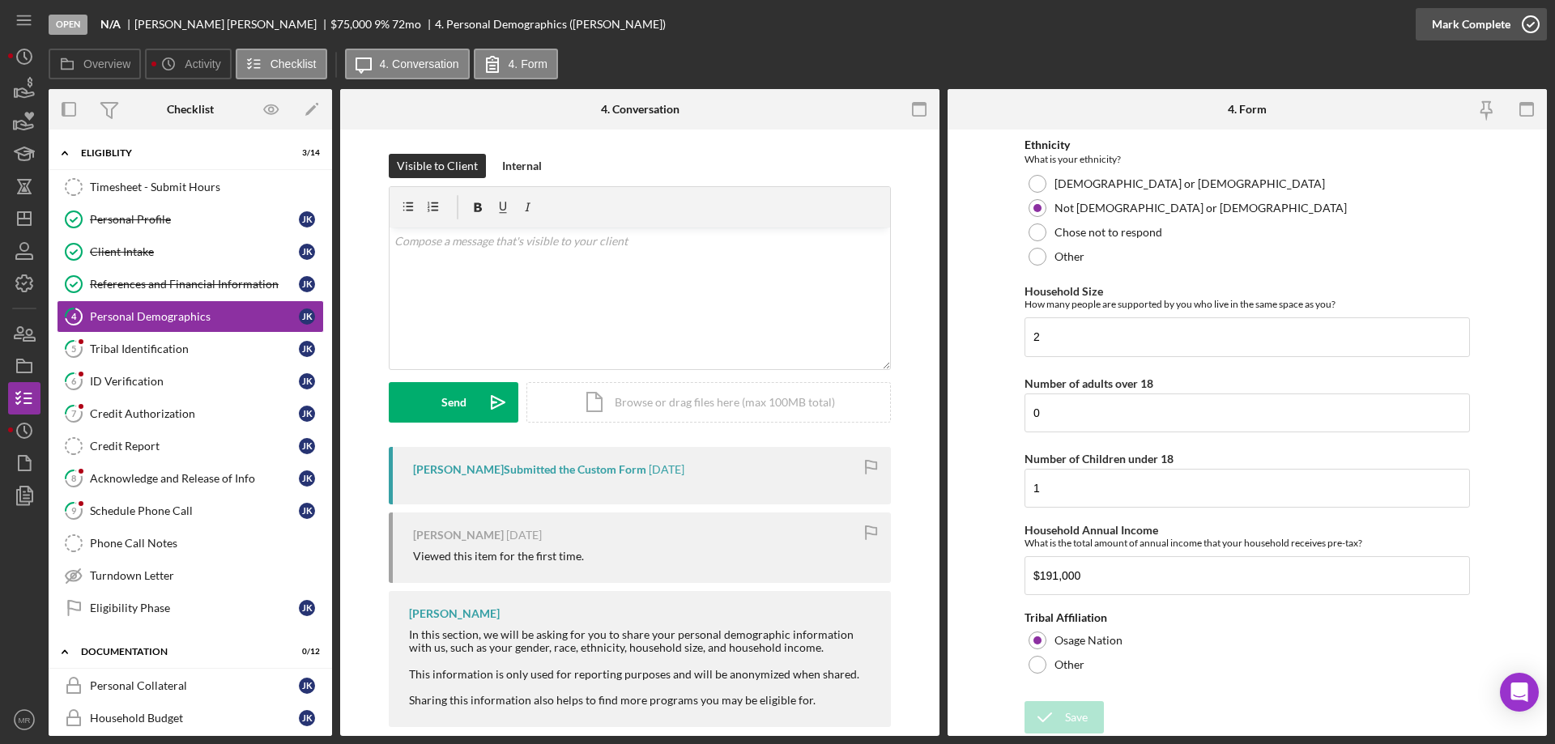
click at [1530, 25] on icon "button" at bounding box center [1530, 24] width 40 height 40
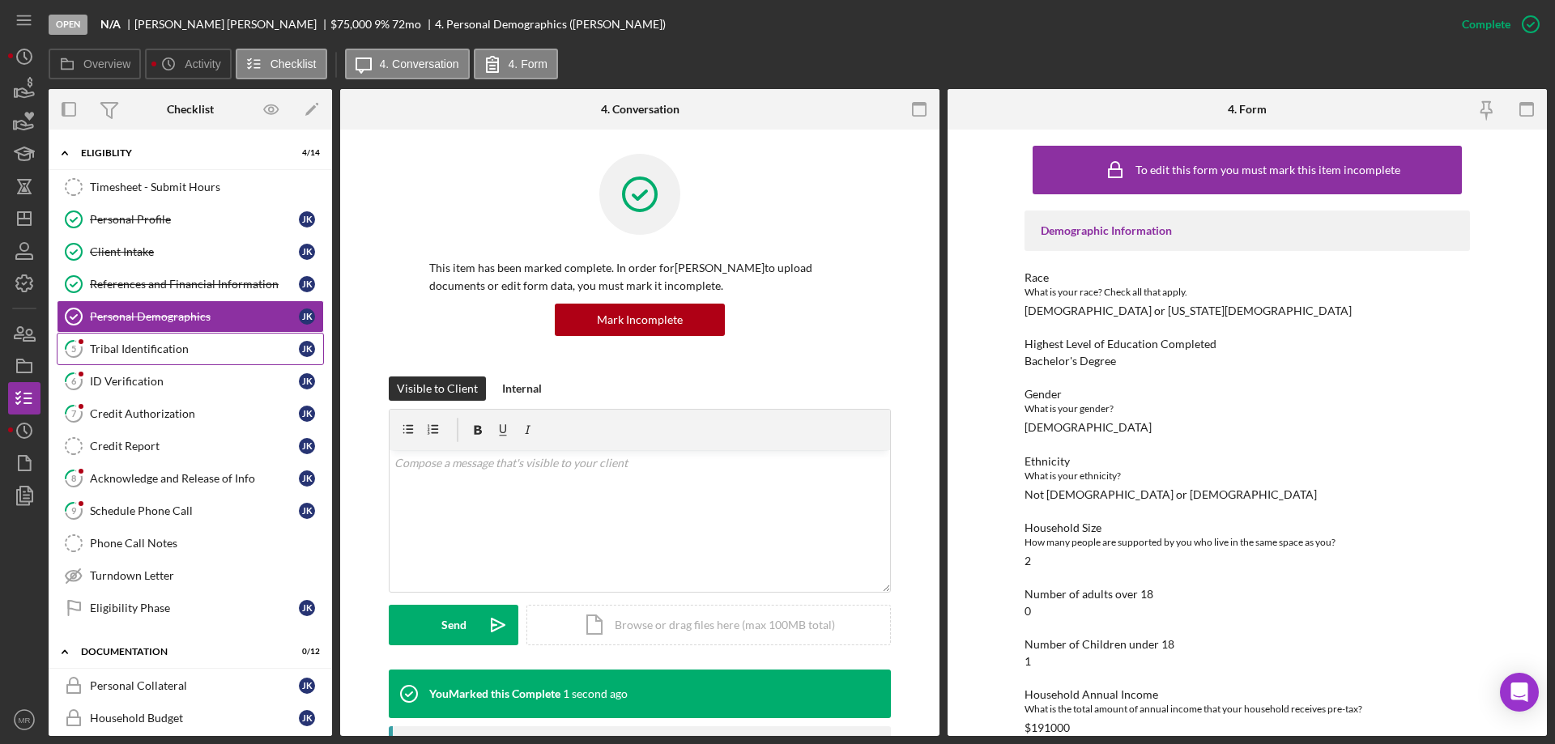
click at [94, 352] on div "Tribal Identification" at bounding box center [194, 349] width 209 height 13
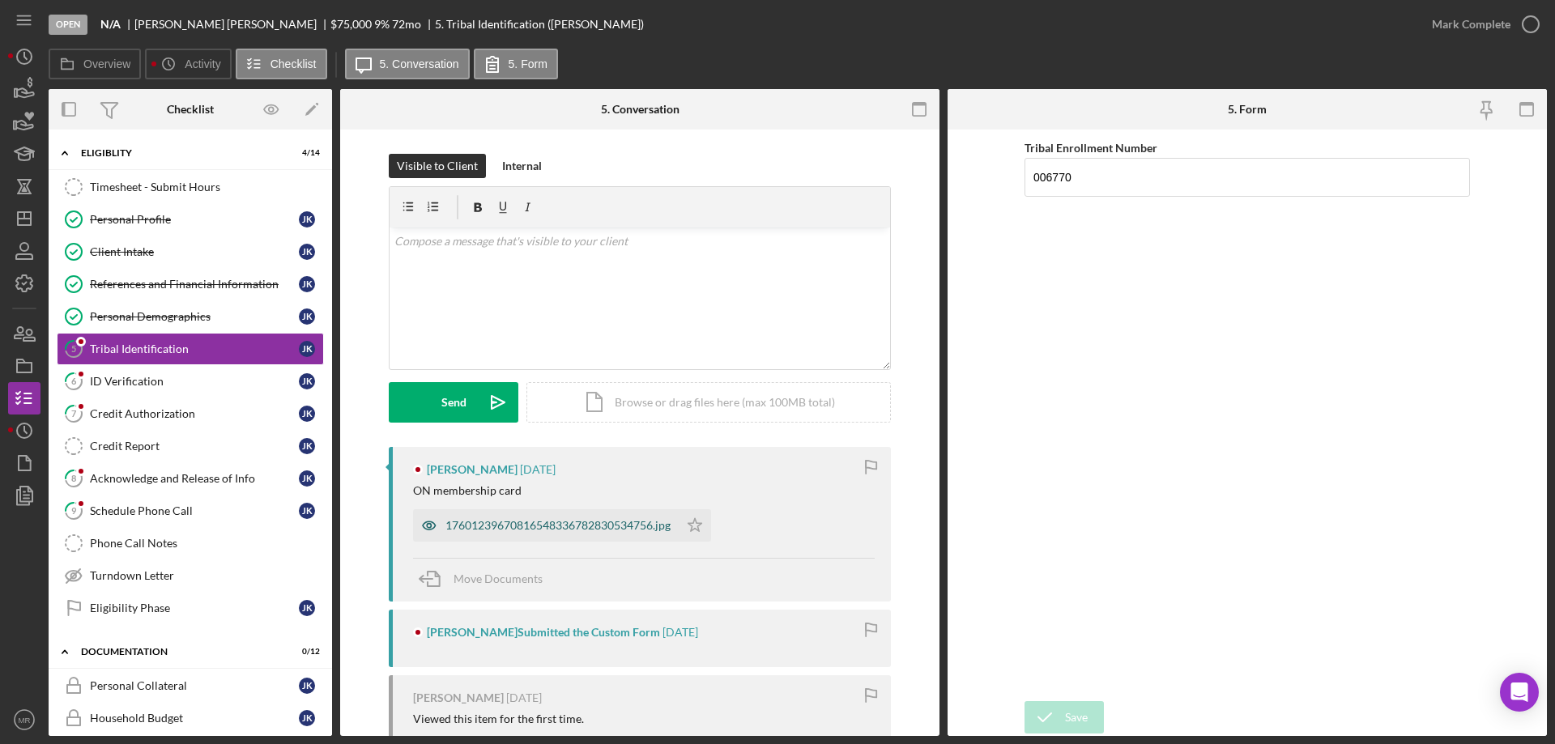
click at [567, 516] on div "17601239670816548336782830534756.jpg" at bounding box center [546, 525] width 266 height 32
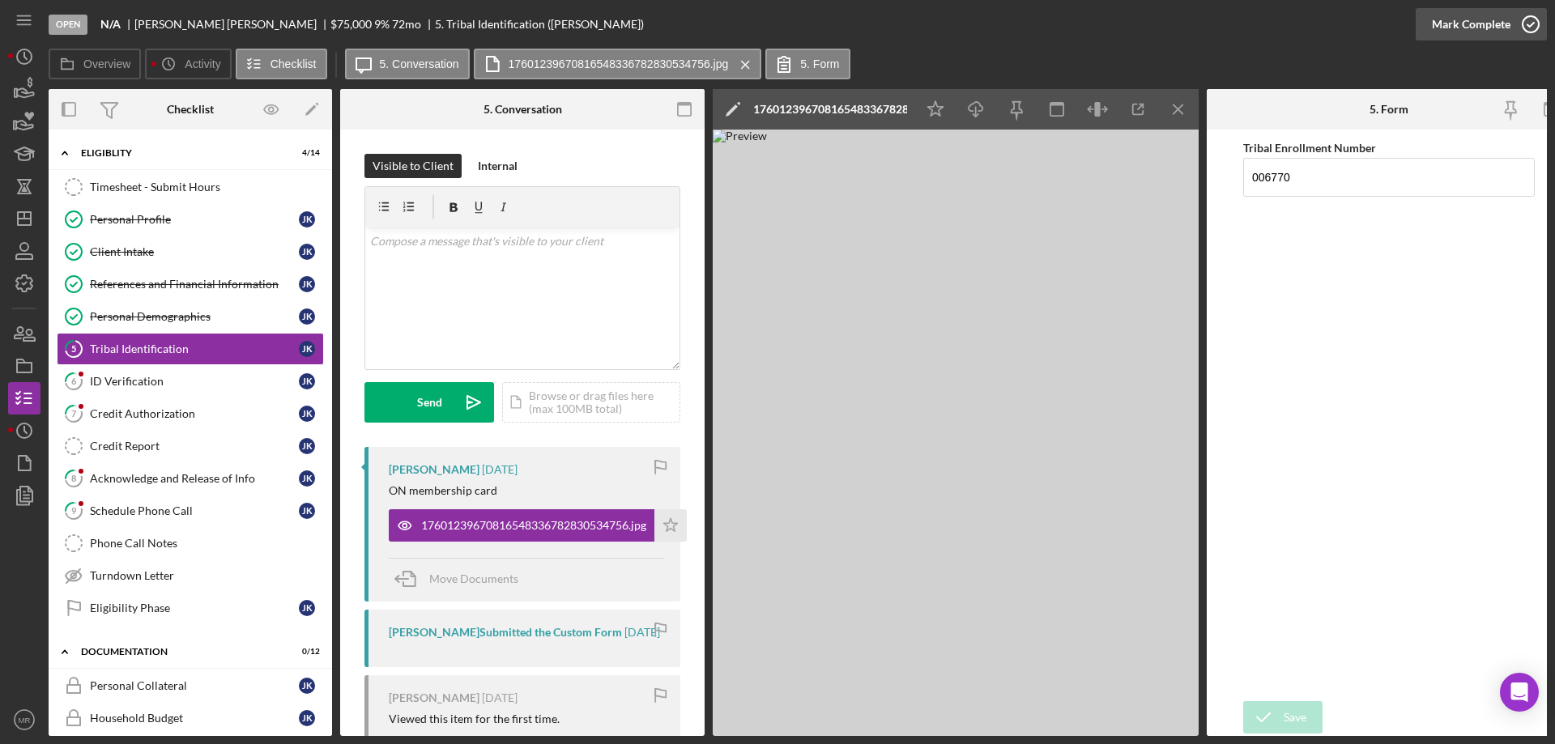
click at [1530, 23] on icon "button" at bounding box center [1530, 24] width 40 height 40
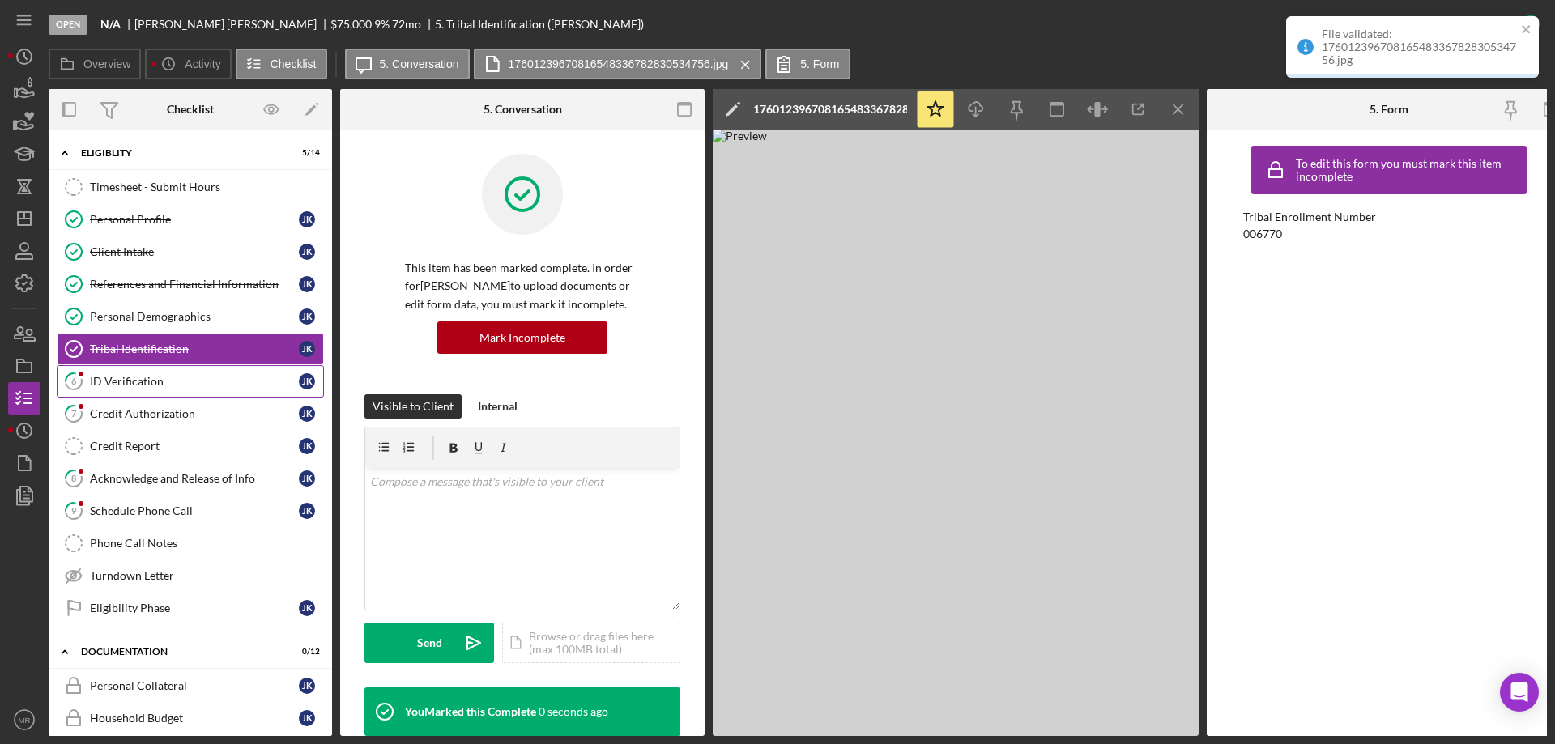
click at [111, 373] on link "6 ID Verification J K" at bounding box center [190, 381] width 267 height 32
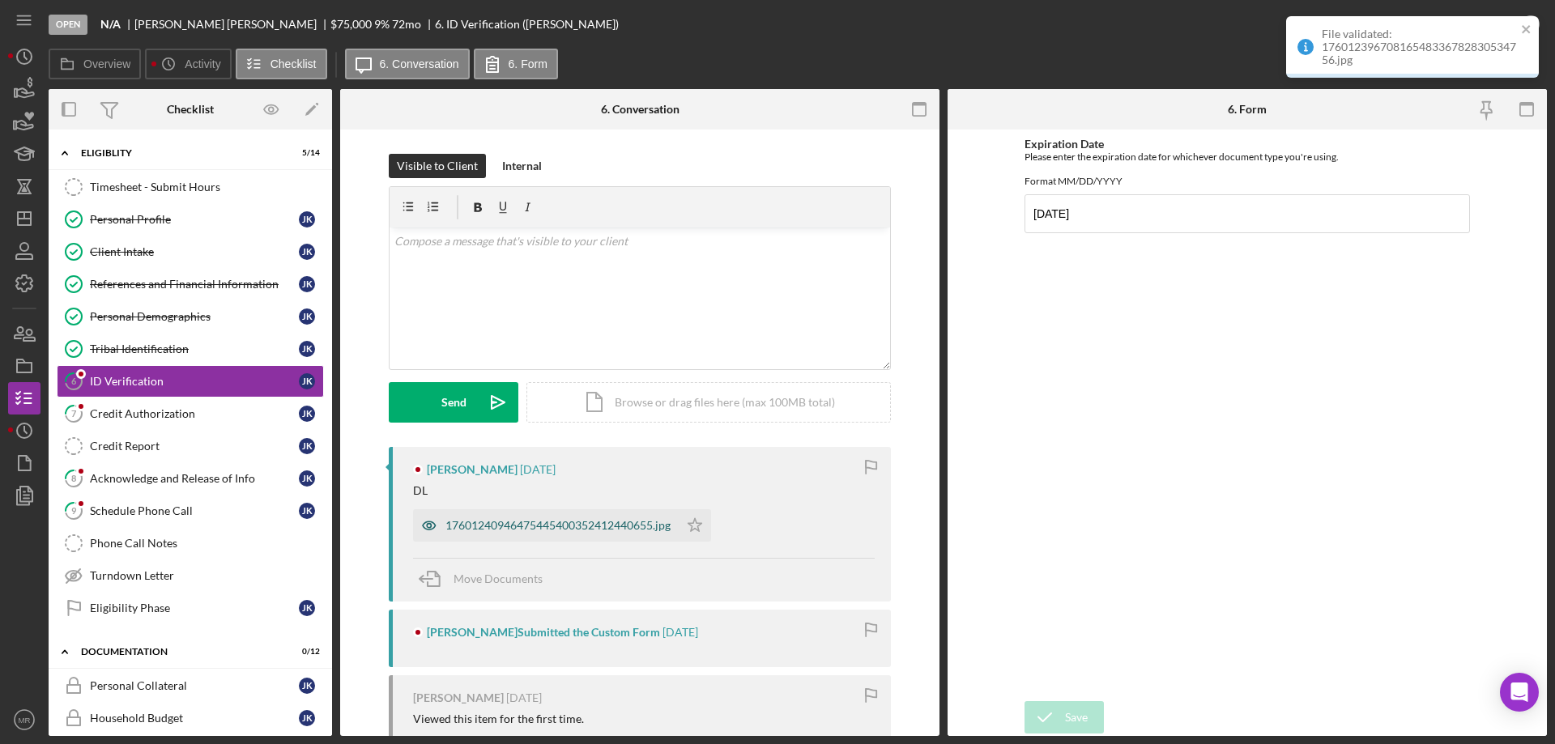
click at [505, 516] on div "17601240946475445400352412440655.jpg" at bounding box center [546, 525] width 266 height 32
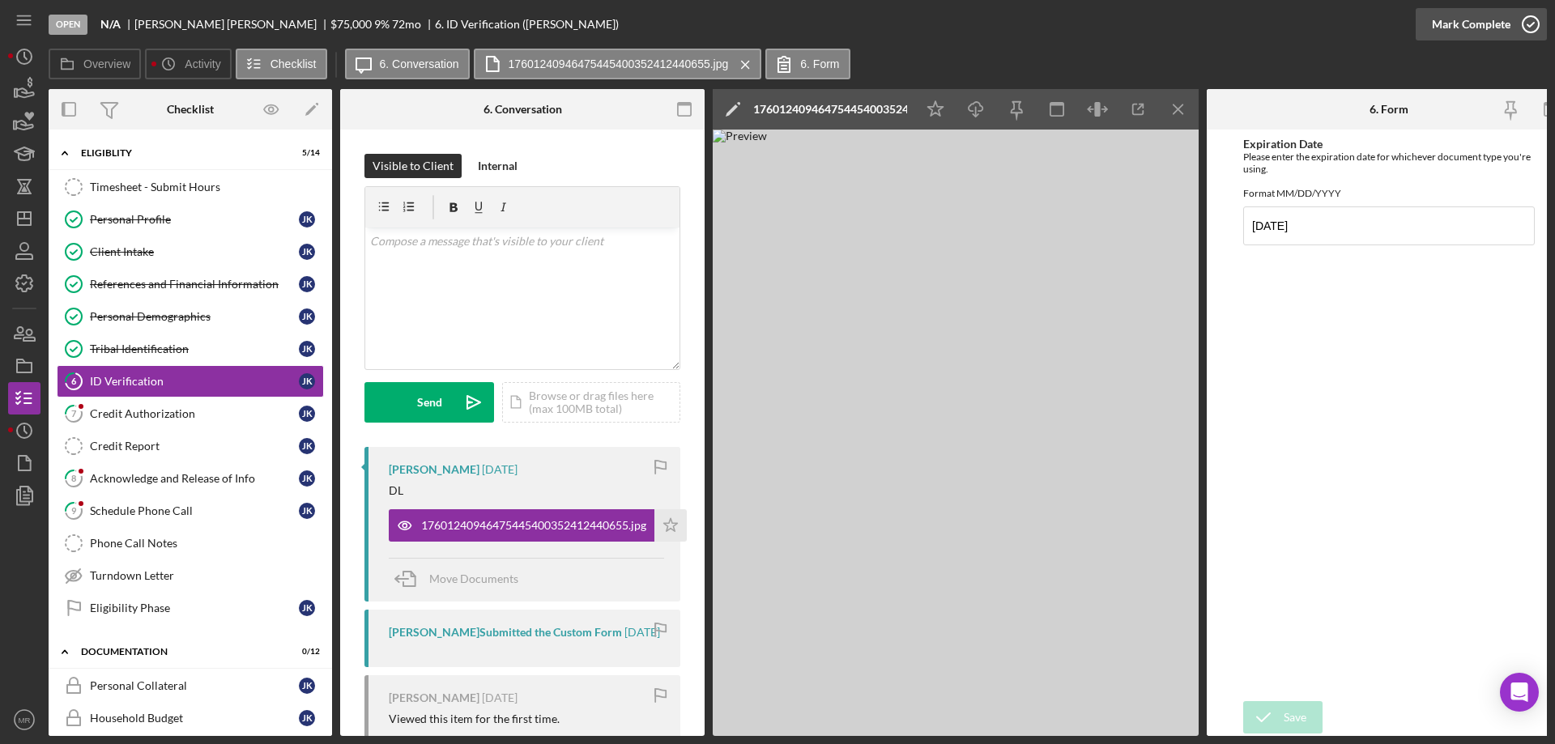
click at [1530, 20] on icon "button" at bounding box center [1530, 24] width 40 height 40
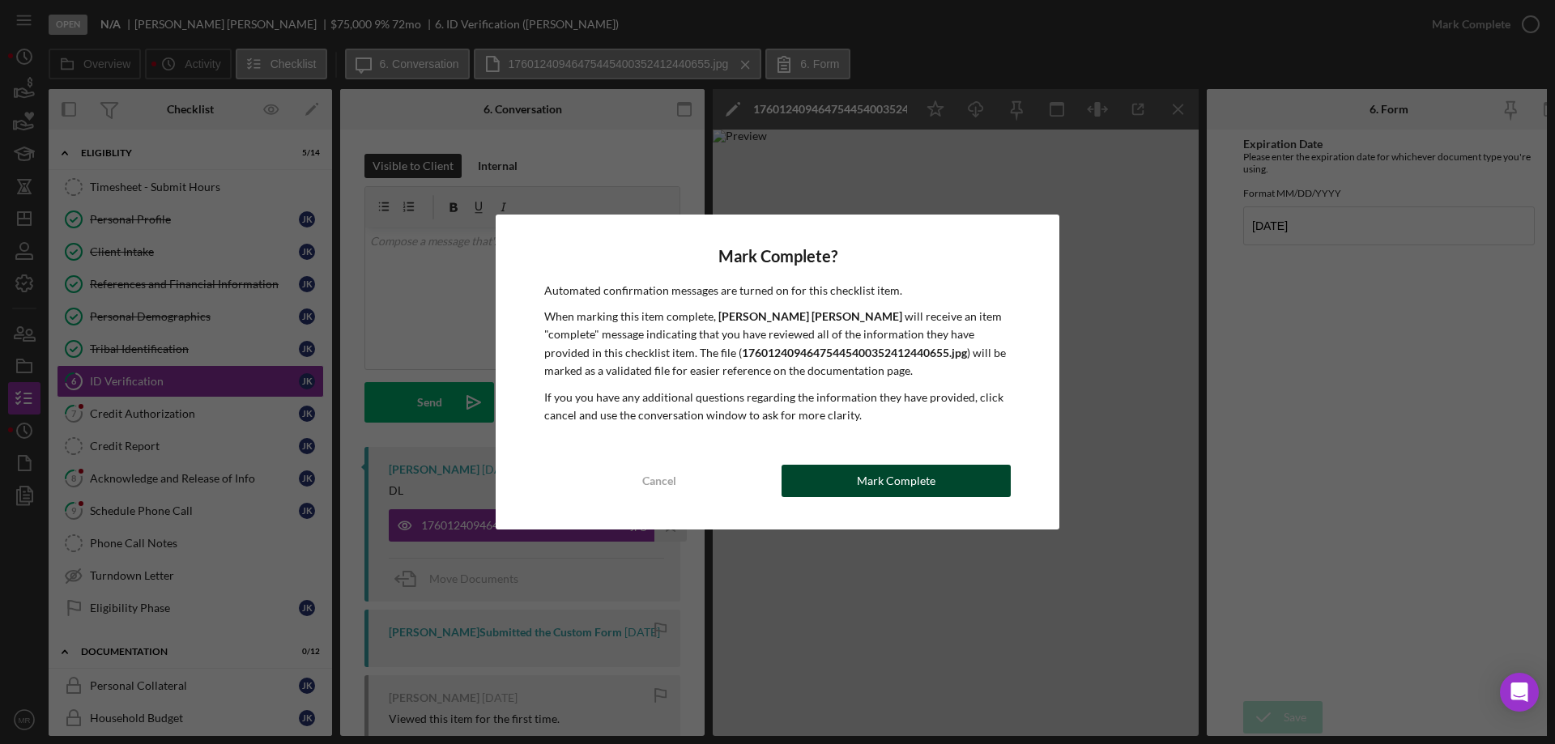
click at [934, 487] on button "Mark Complete" at bounding box center [896, 481] width 229 height 32
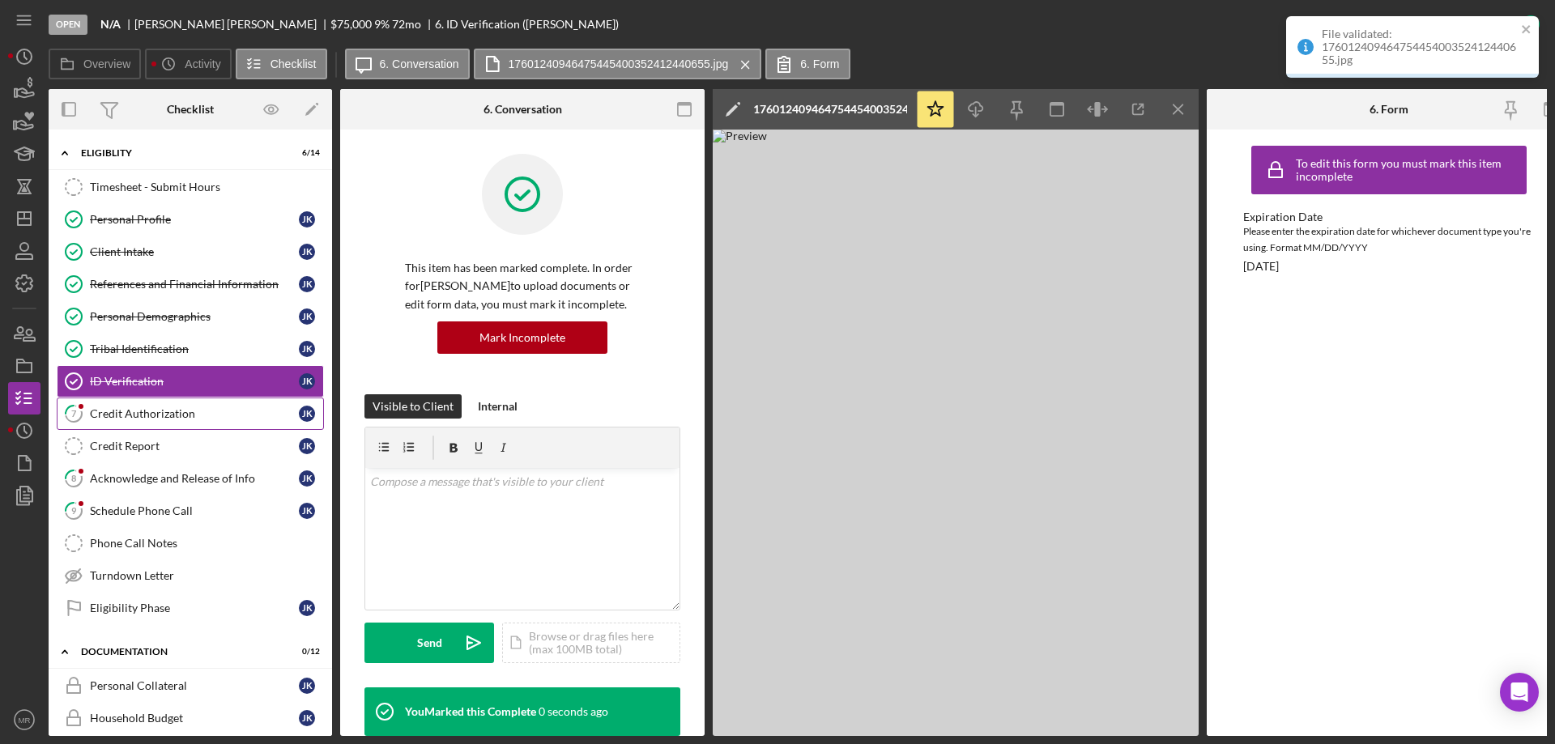
click at [143, 410] on div "Credit Authorization" at bounding box center [194, 413] width 209 height 13
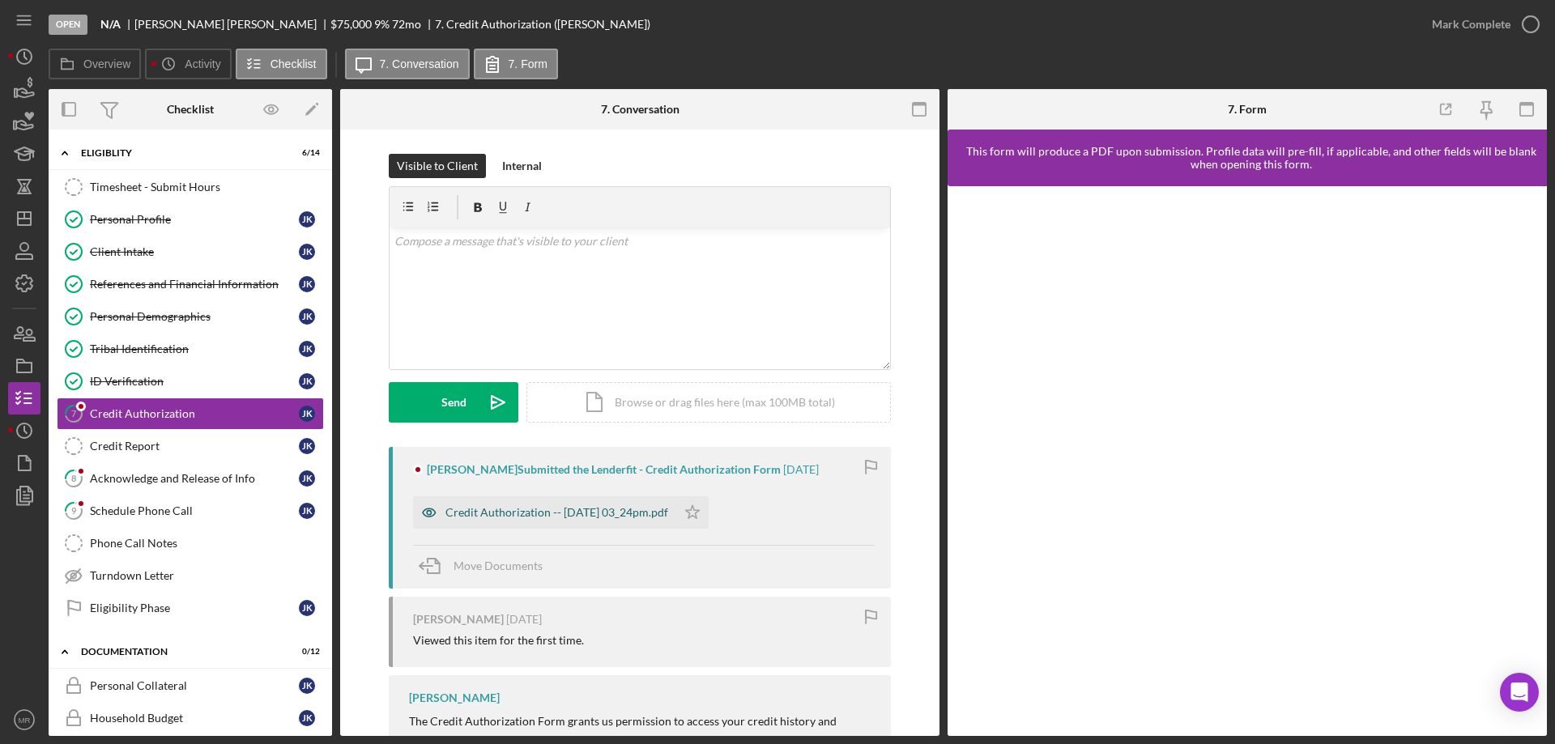
click at [576, 514] on div "Credit Authorization -- [DATE] 03_24pm.pdf" at bounding box center [556, 512] width 223 height 13
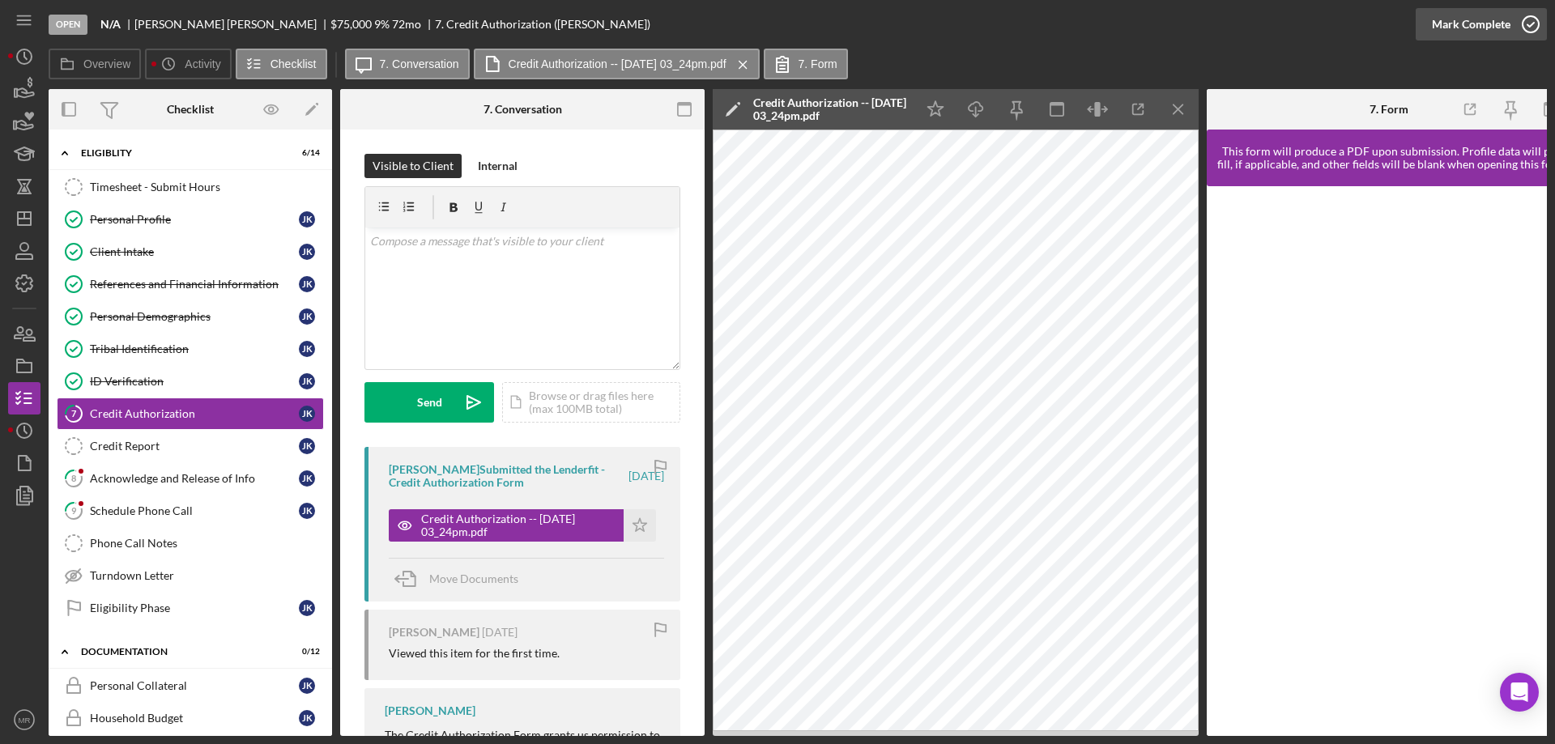
click at [1536, 20] on icon "button" at bounding box center [1530, 24] width 40 height 40
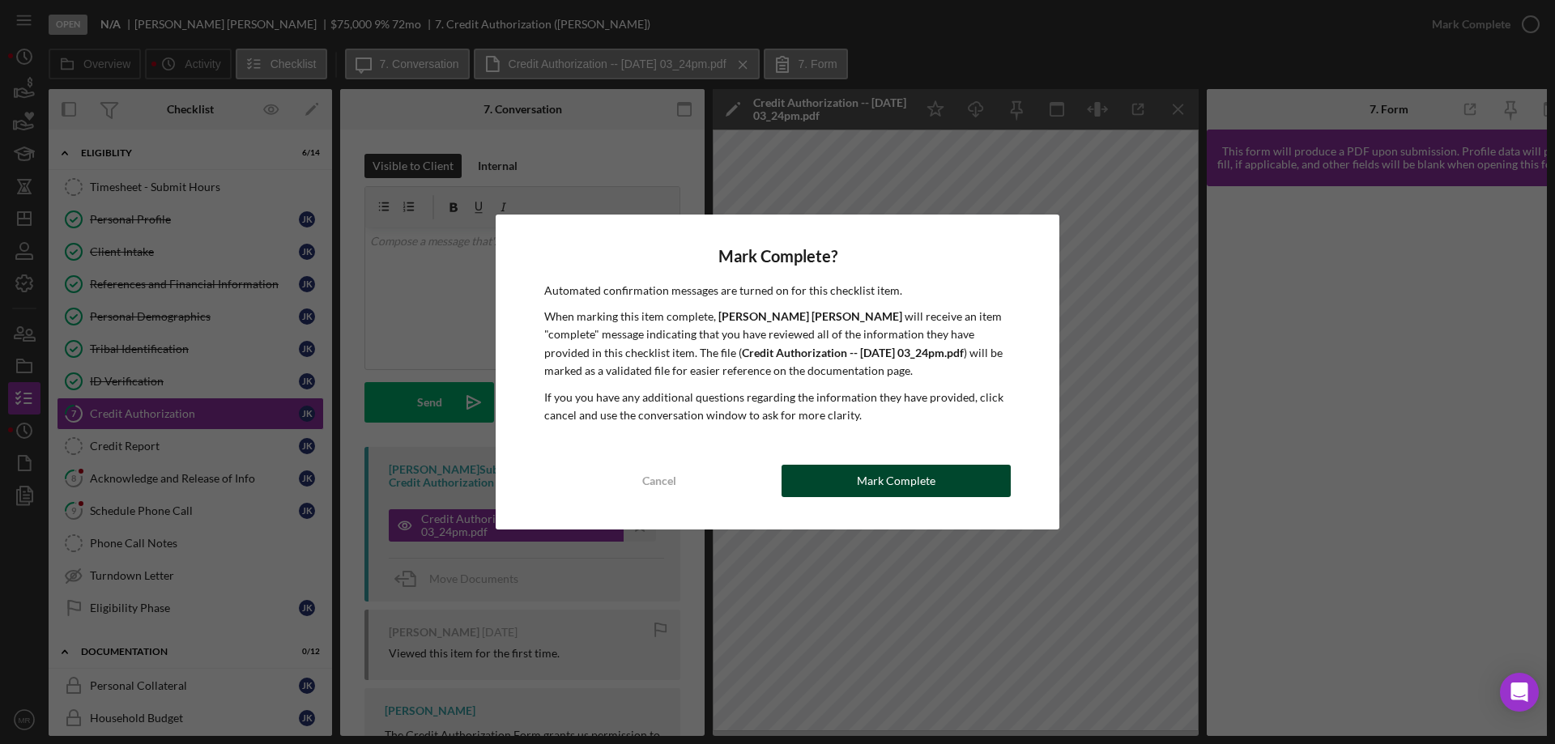
click at [924, 479] on div "Mark Complete" at bounding box center [896, 481] width 79 height 32
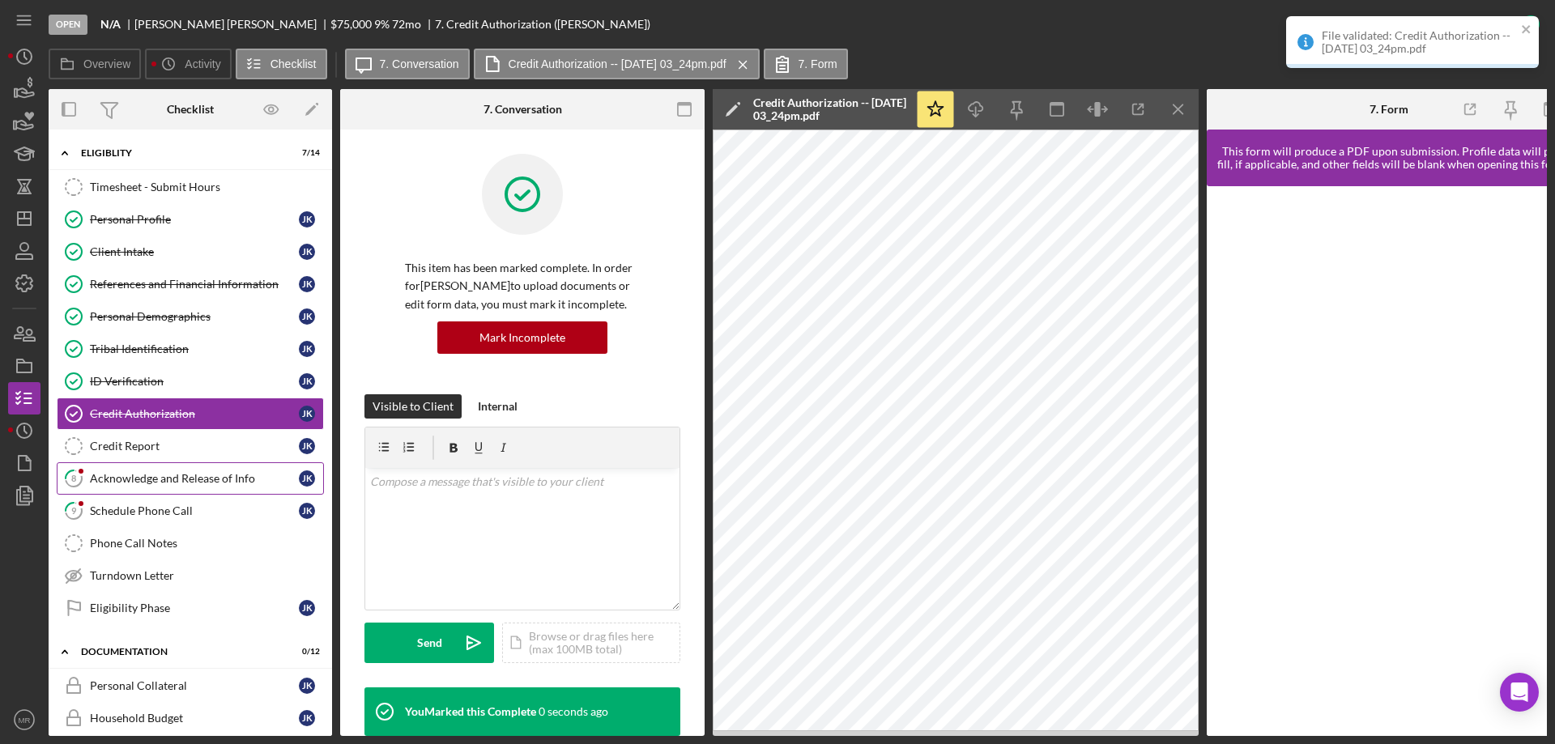
click at [162, 476] on div "Acknowledge and Release of Info" at bounding box center [194, 478] width 209 height 13
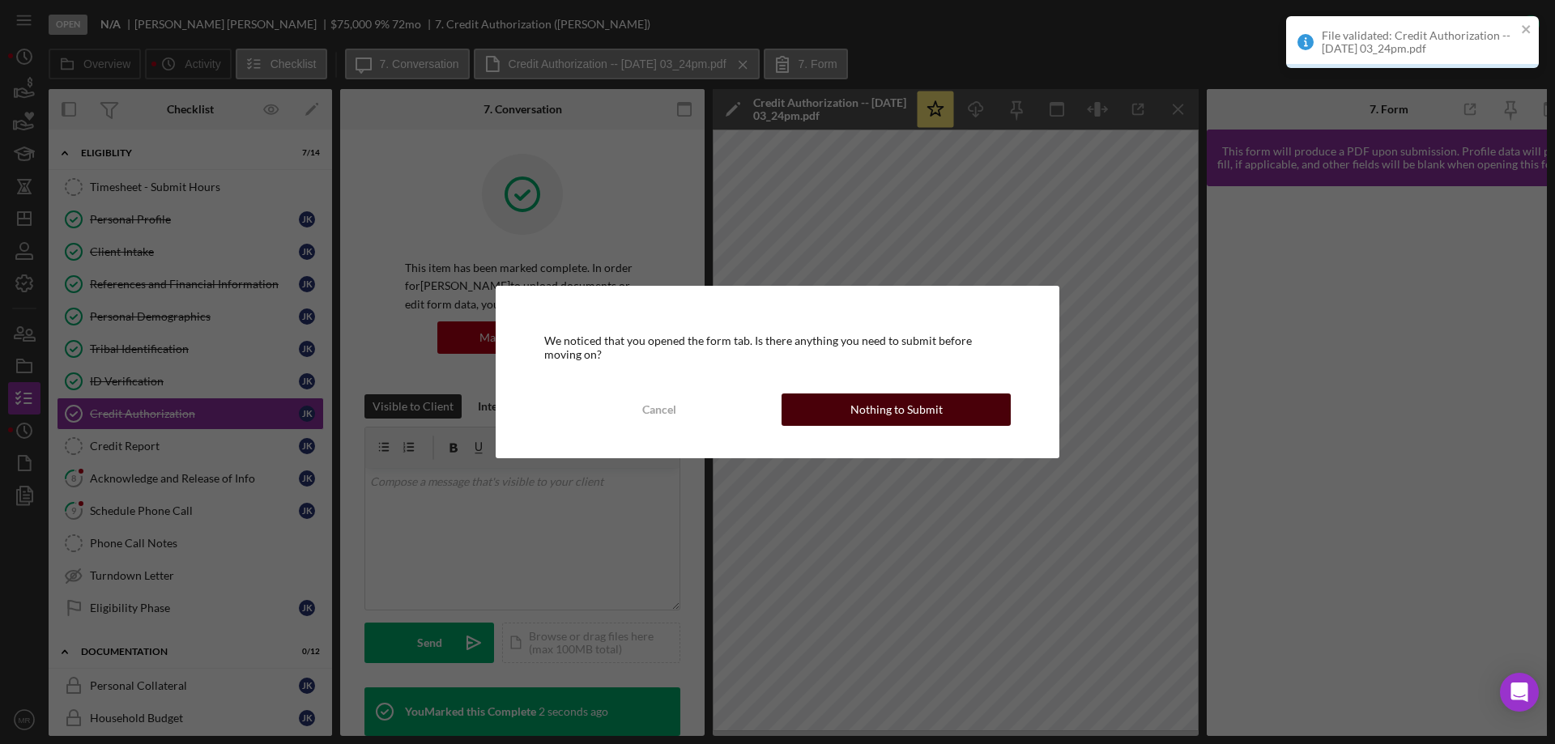
click at [895, 407] on div "Nothing to Submit" at bounding box center [896, 410] width 92 height 32
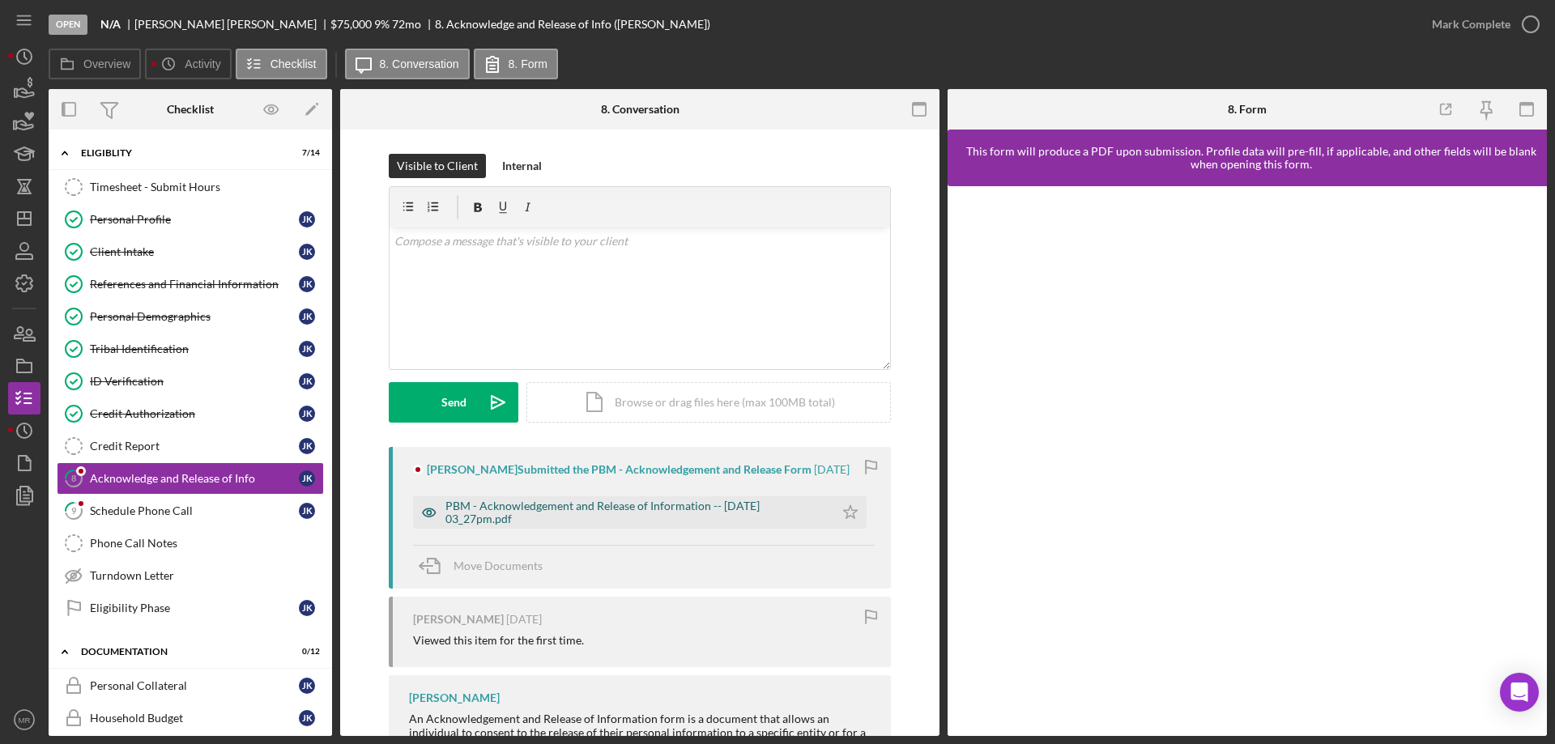
click at [594, 514] on div "PBM - Acknowledgement and Release of Information -- [DATE] 03_27pm.pdf" at bounding box center [635, 513] width 381 height 26
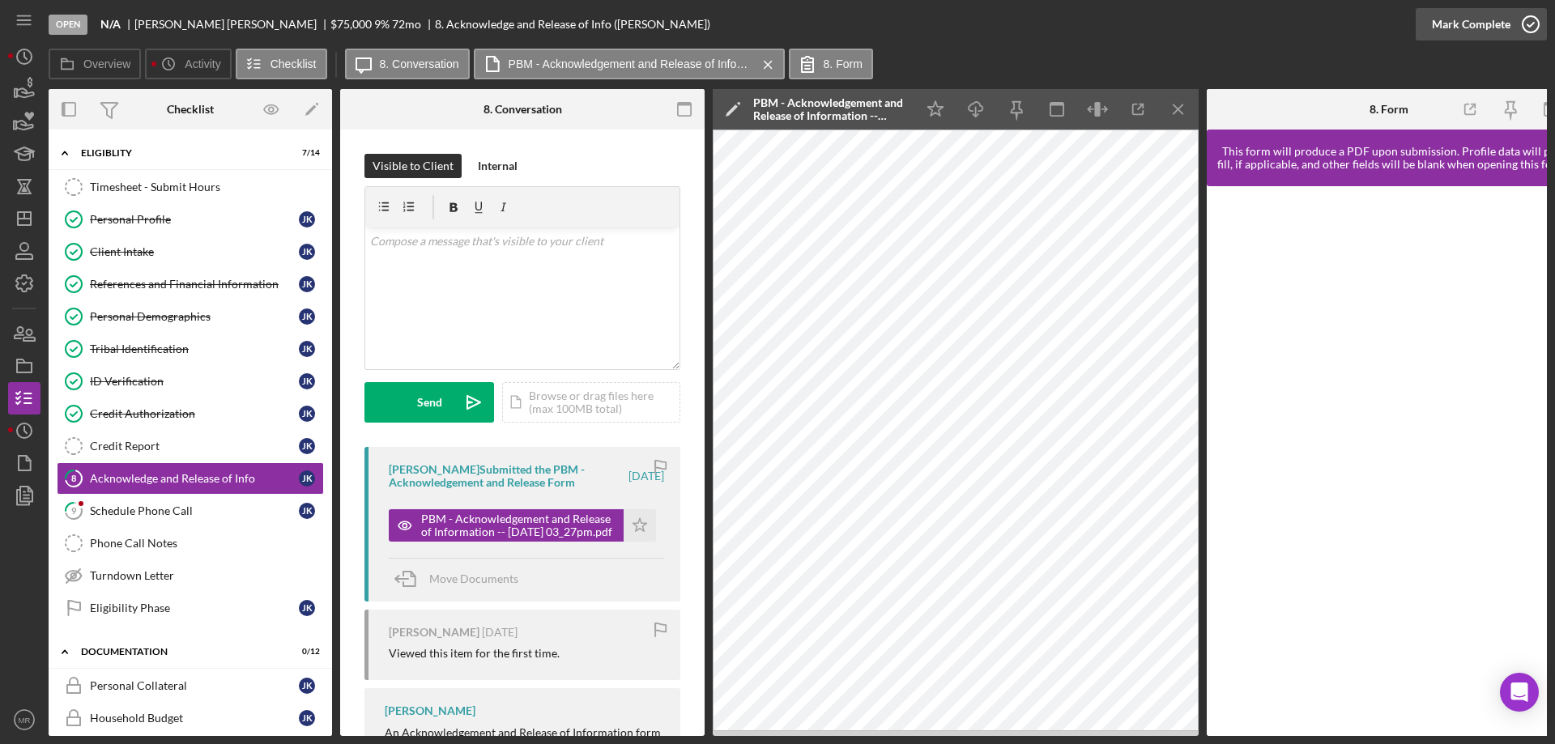
click at [1526, 18] on icon "button" at bounding box center [1530, 24] width 40 height 40
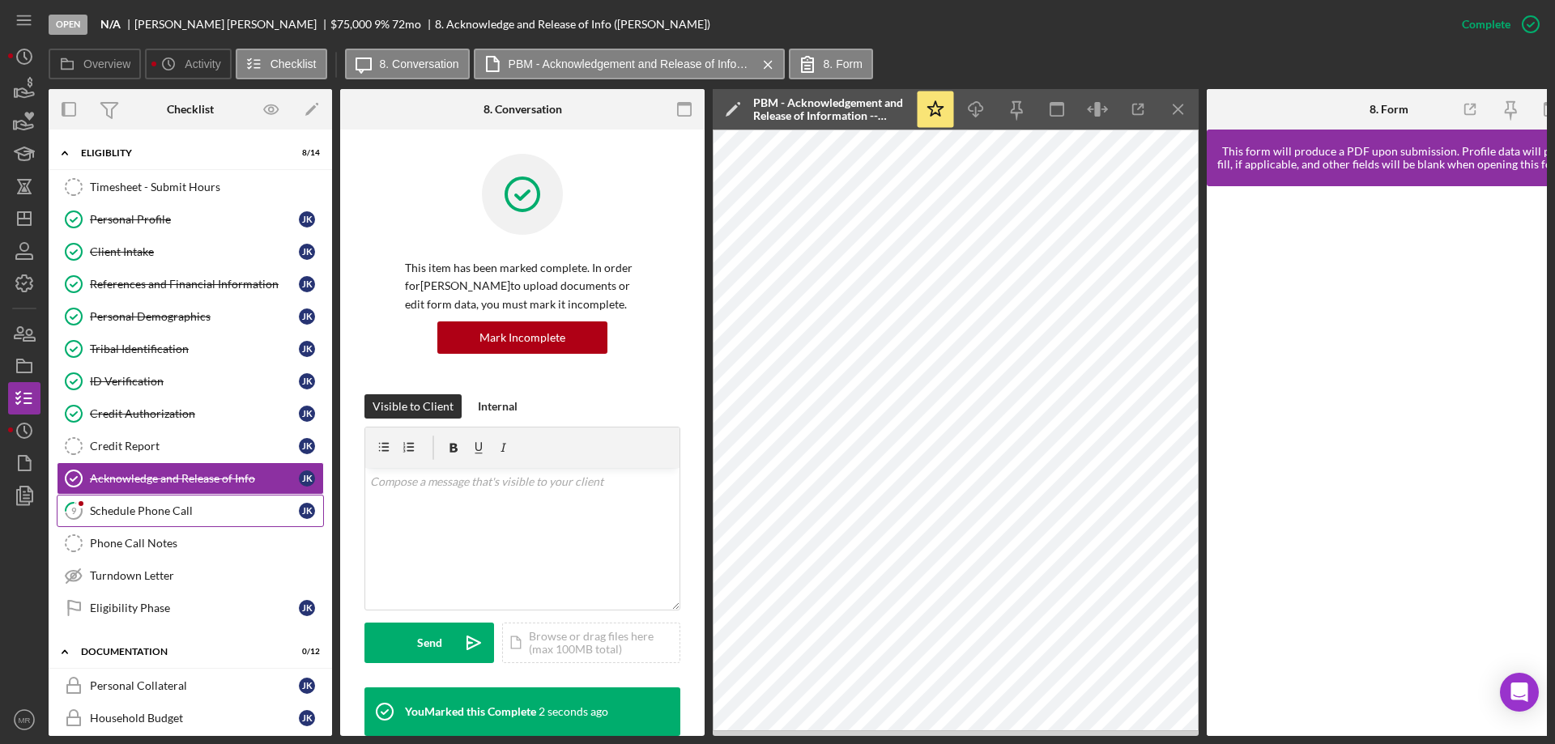
click at [134, 505] on div "Schedule Phone Call" at bounding box center [194, 511] width 209 height 13
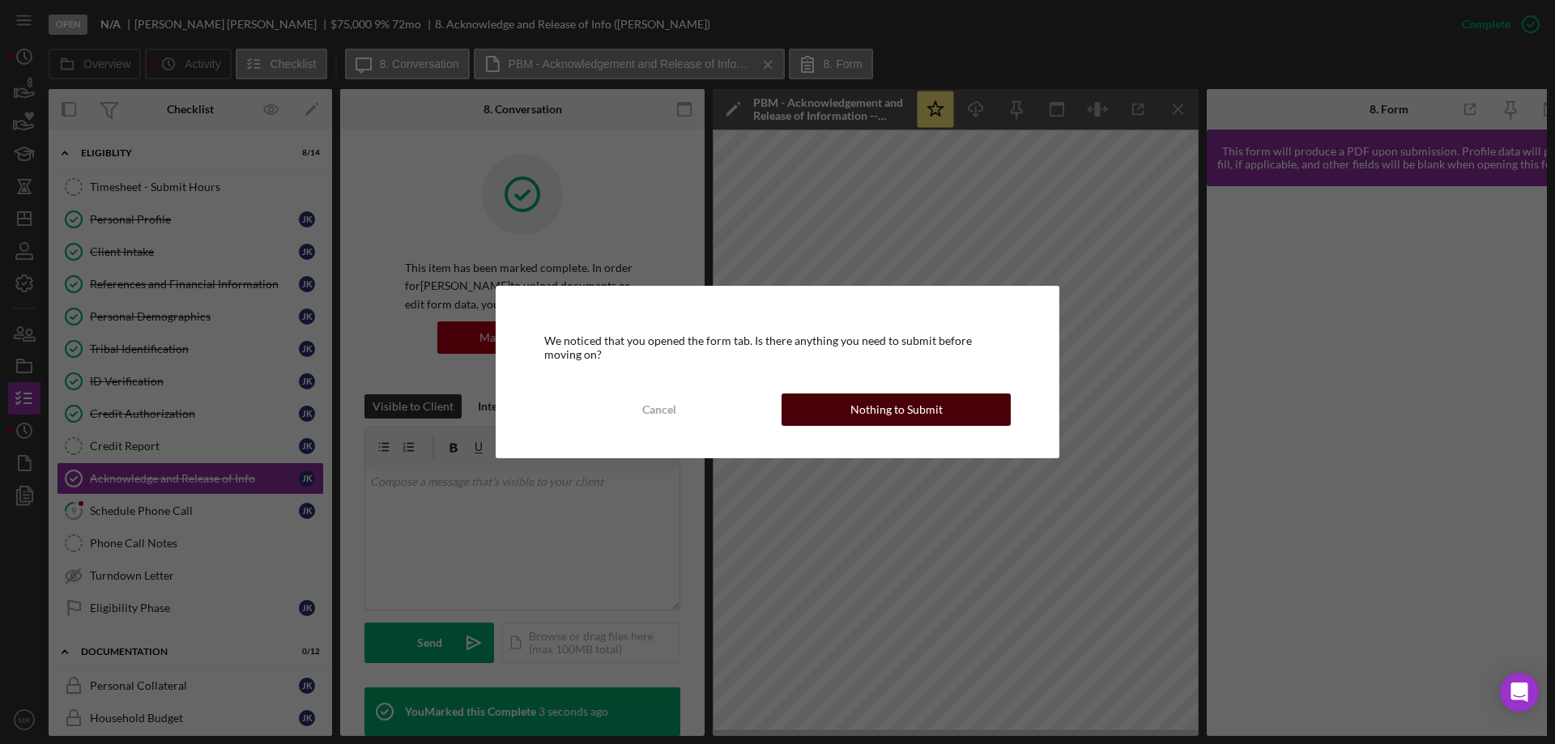
click at [910, 402] on div "Nothing to Submit" at bounding box center [896, 410] width 92 height 32
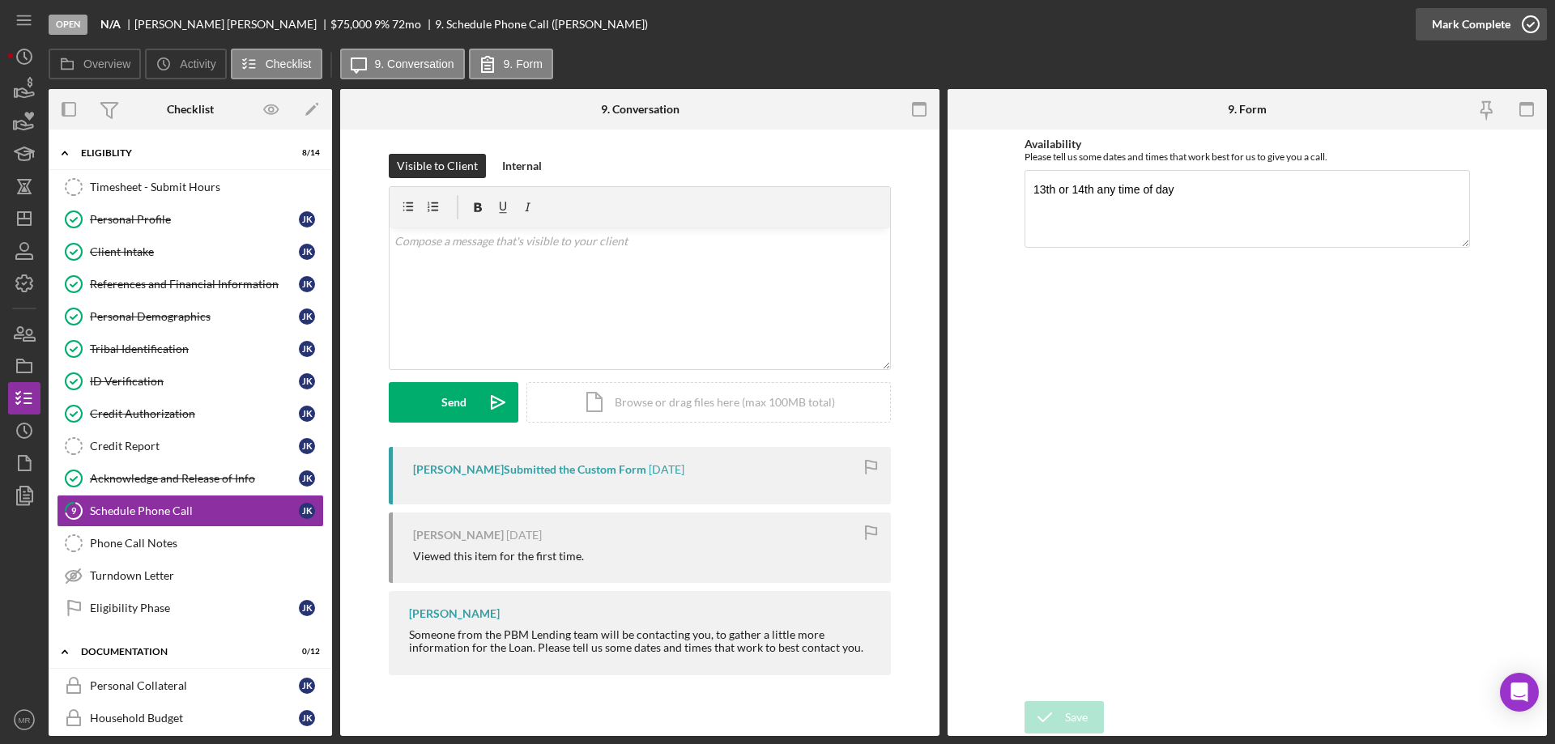
click at [1529, 26] on icon "button" at bounding box center [1530, 24] width 40 height 40
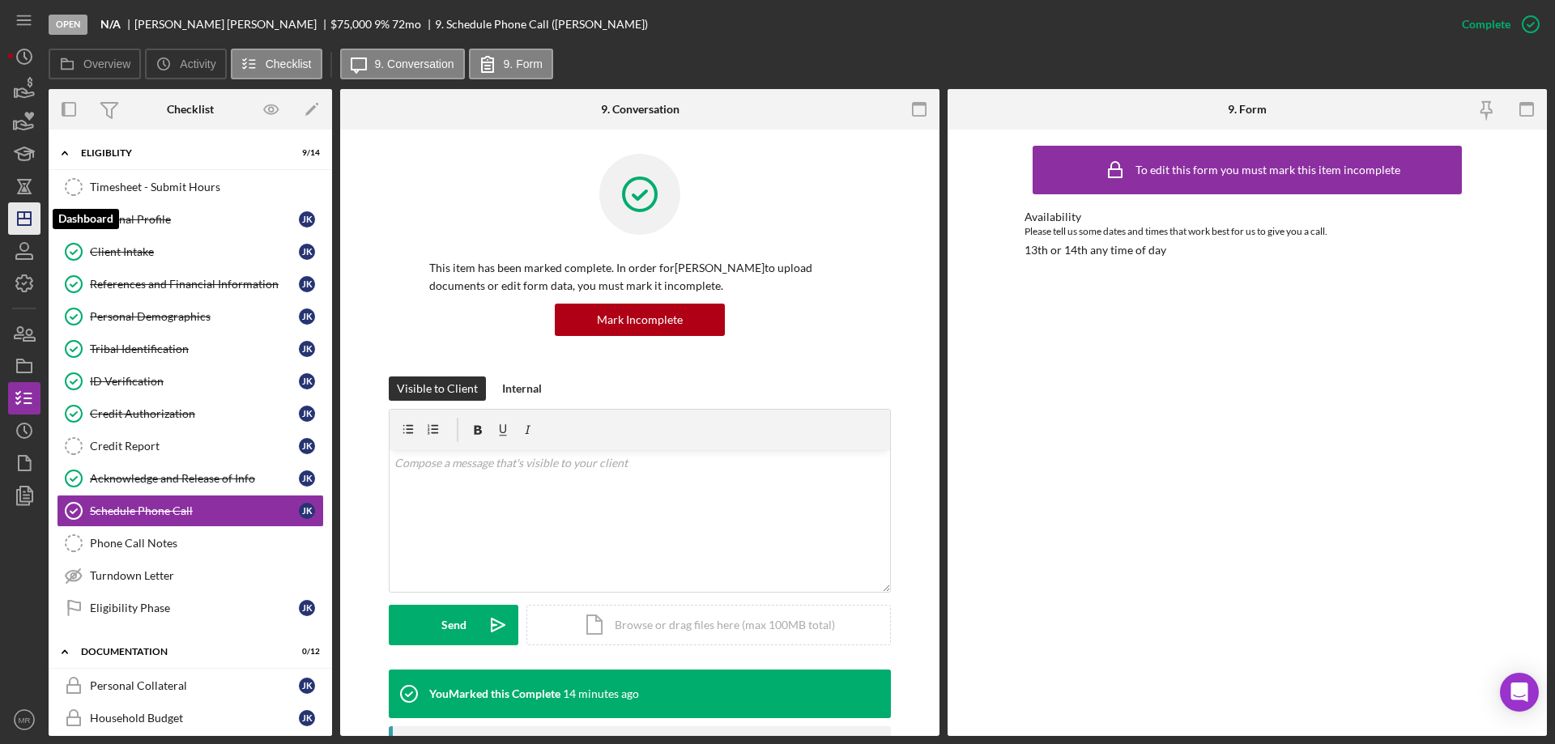
click at [28, 217] on icon "Icon/Dashboard" at bounding box center [24, 218] width 40 height 40
